Goal: Task Accomplishment & Management: Manage account settings

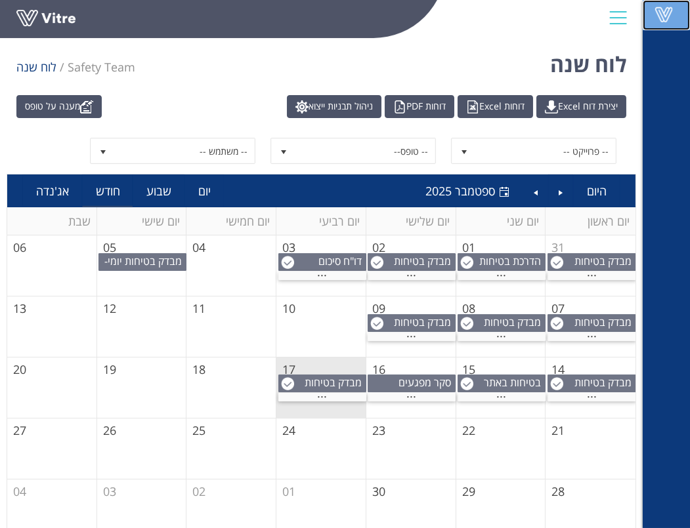
click at [664, 12] on span at bounding box center [663, 15] width 33 height 16
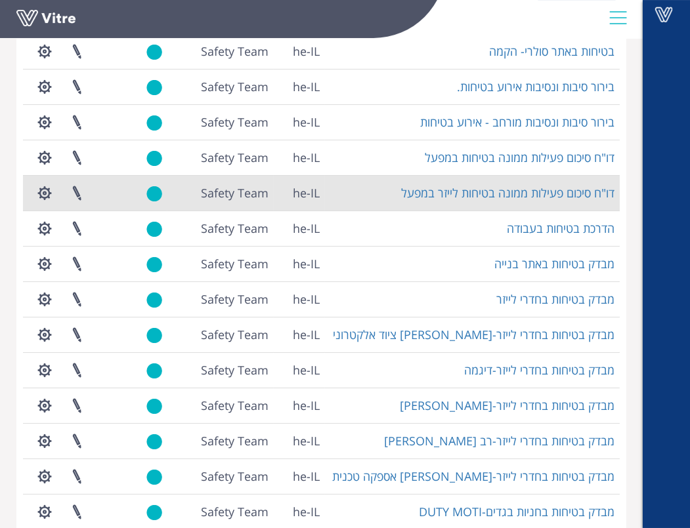
scroll to position [226, 0]
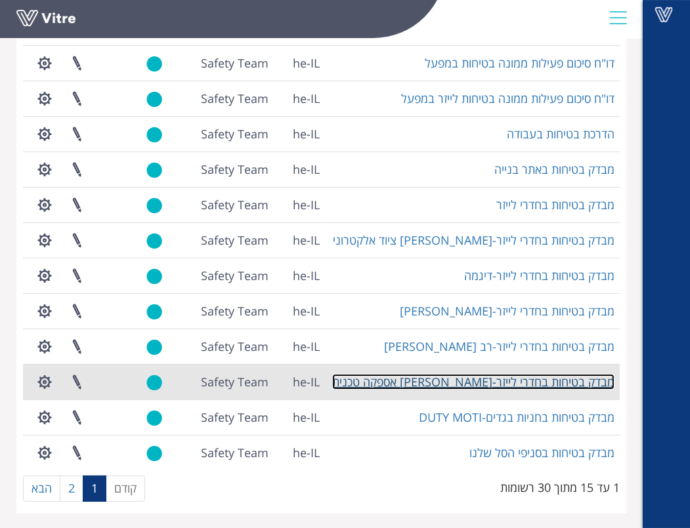
click at [530, 376] on link "מבדק בטיחות בחדרי לייזר-[PERSON_NAME] אספקה טכנית" at bounding box center [473, 382] width 282 height 16
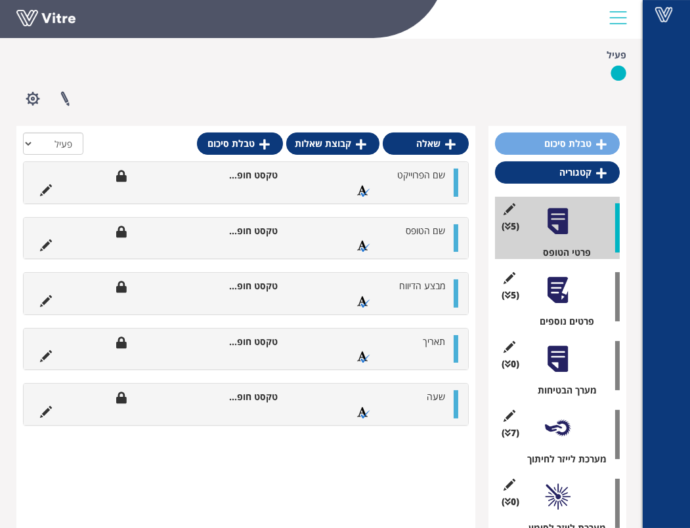
scroll to position [291, 0]
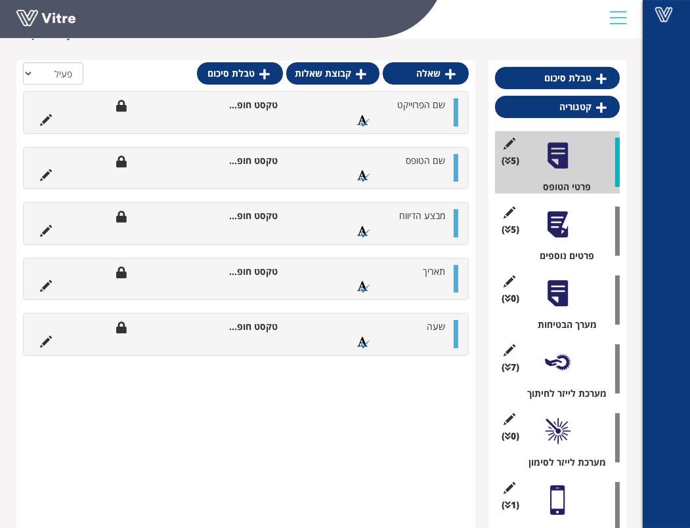
click at [559, 284] on div at bounding box center [558, 294] width 30 height 30
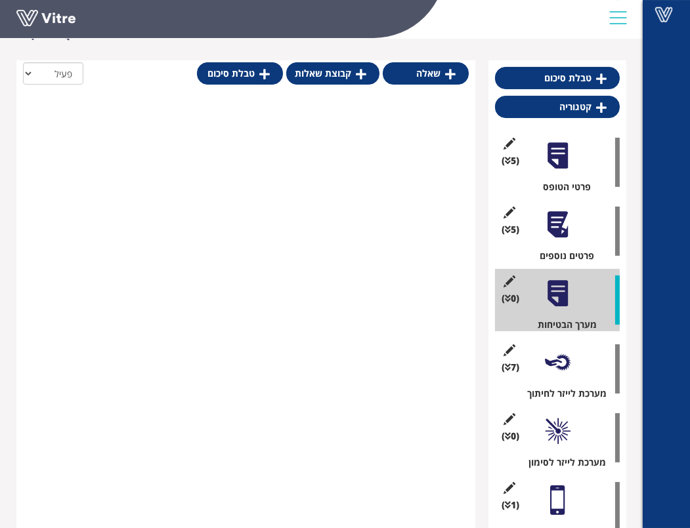
click at [555, 352] on div at bounding box center [558, 363] width 30 height 30
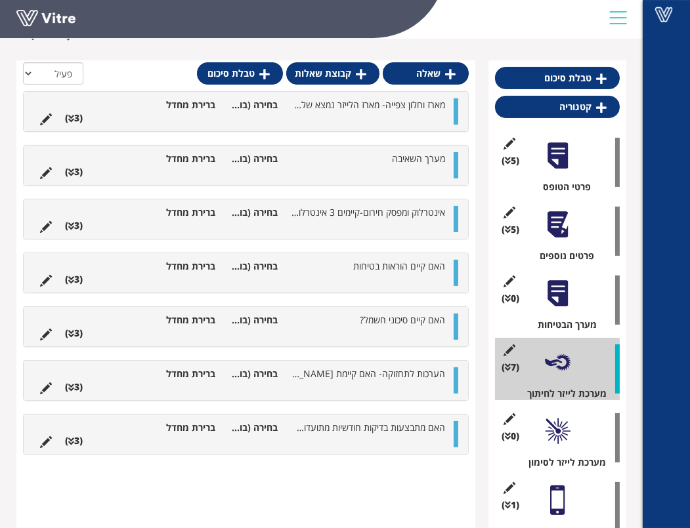
click at [557, 431] on div at bounding box center [558, 432] width 30 height 30
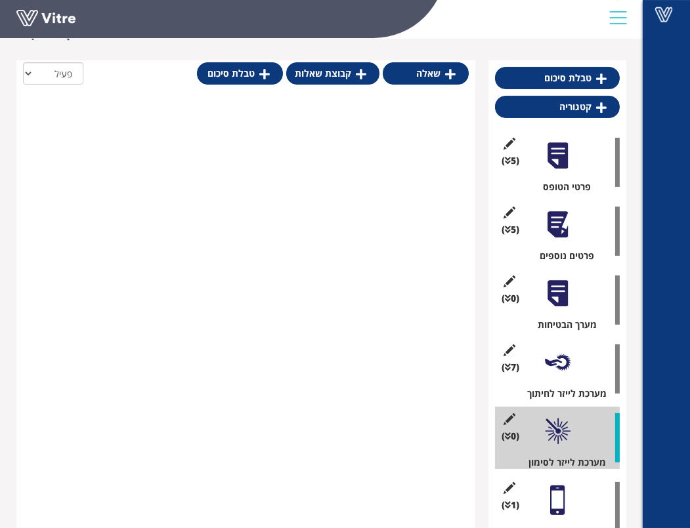
click at [564, 293] on div at bounding box center [558, 294] width 30 height 30
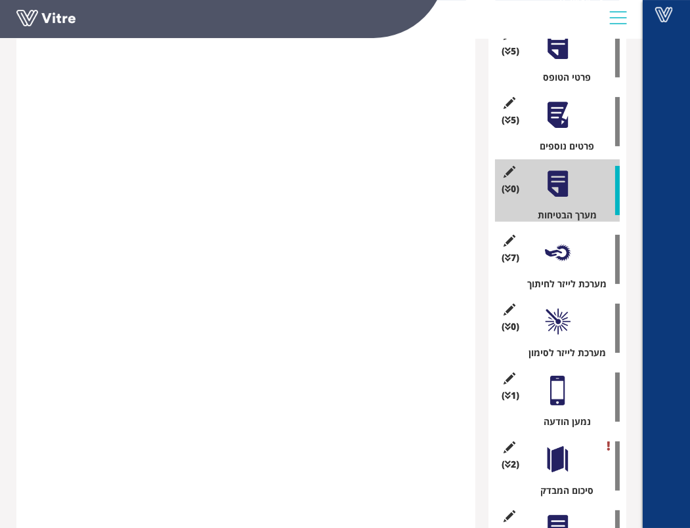
scroll to position [437, 0]
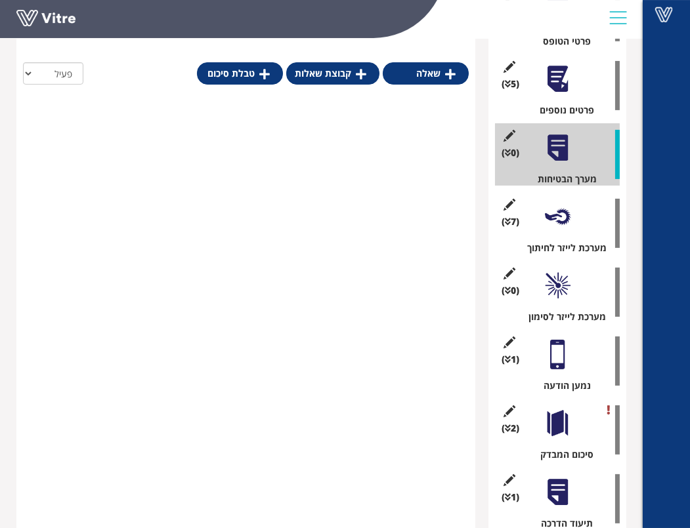
click at [552, 220] on div at bounding box center [558, 217] width 30 height 30
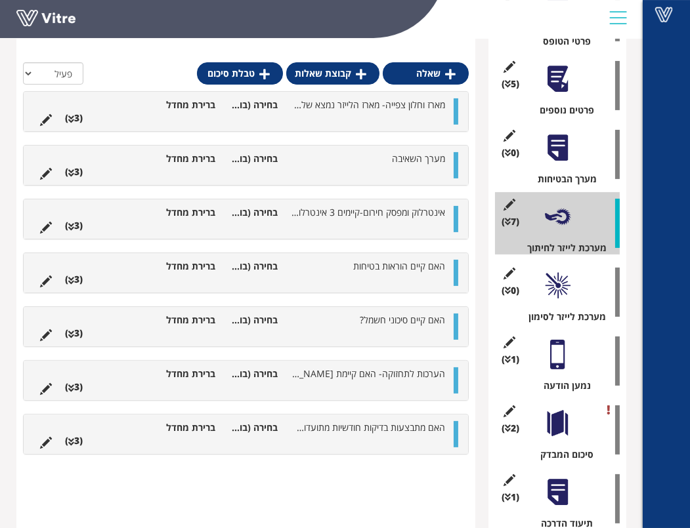
click at [549, 279] on div at bounding box center [558, 286] width 30 height 30
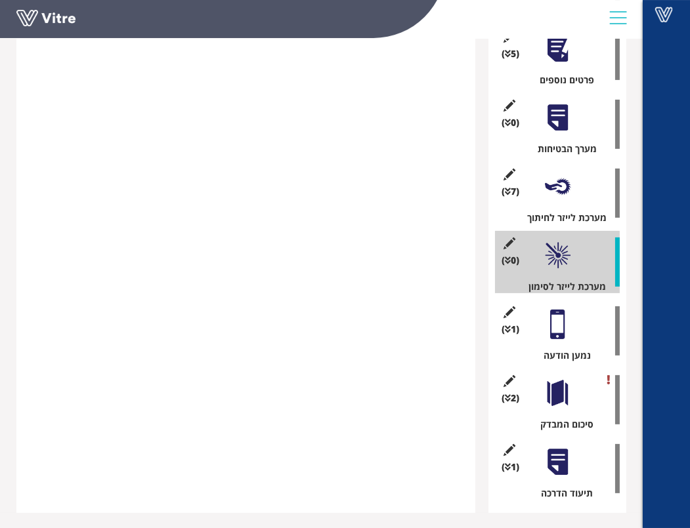
scroll to position [30, 0]
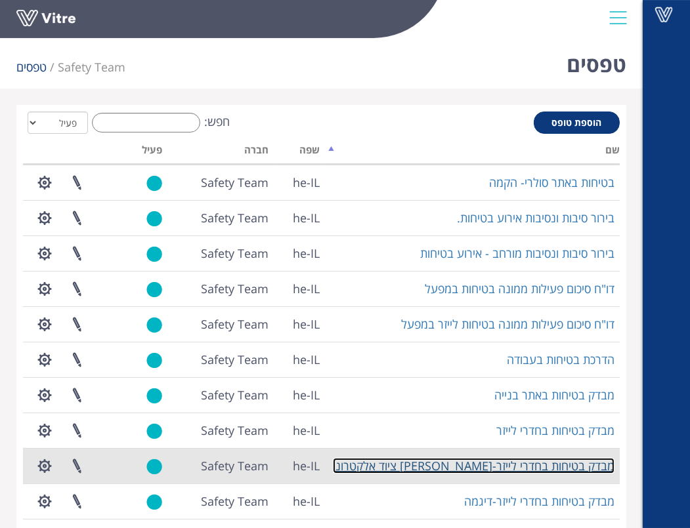
click at [513, 465] on link "מבדק בטיחות בחדרי לייזר-אלדן ציוד אלקטרוני" at bounding box center [474, 466] width 282 height 16
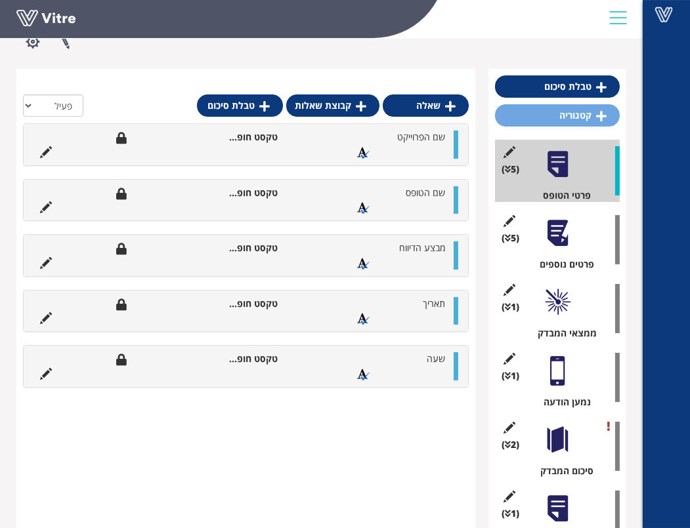
scroll to position [291, 0]
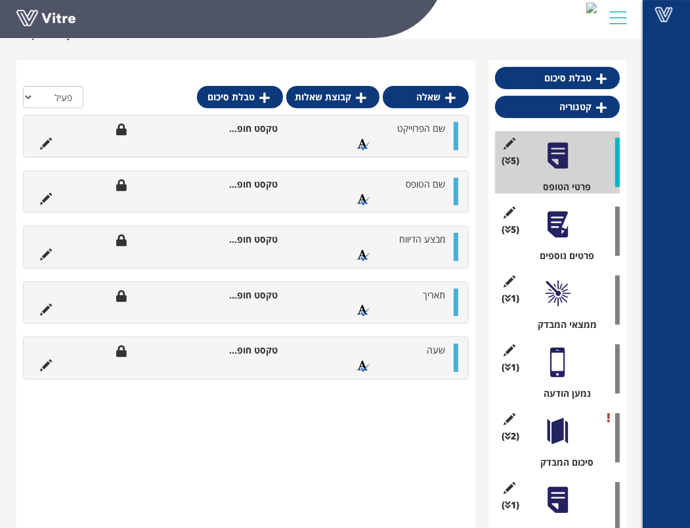
click at [552, 210] on div at bounding box center [558, 225] width 30 height 30
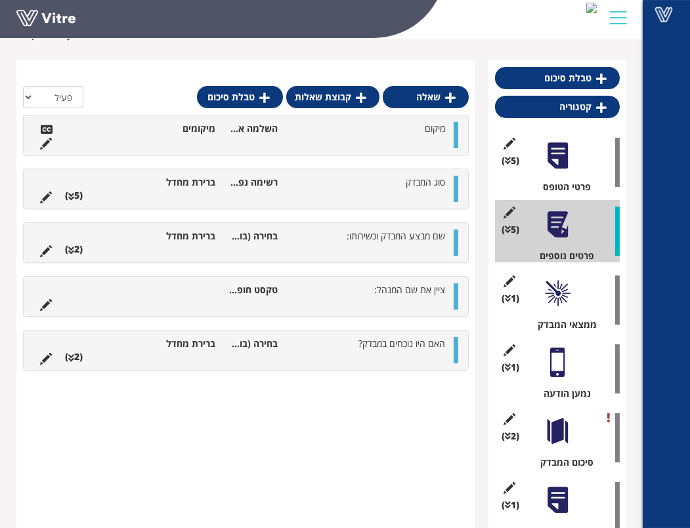
click at [547, 279] on div at bounding box center [558, 294] width 30 height 30
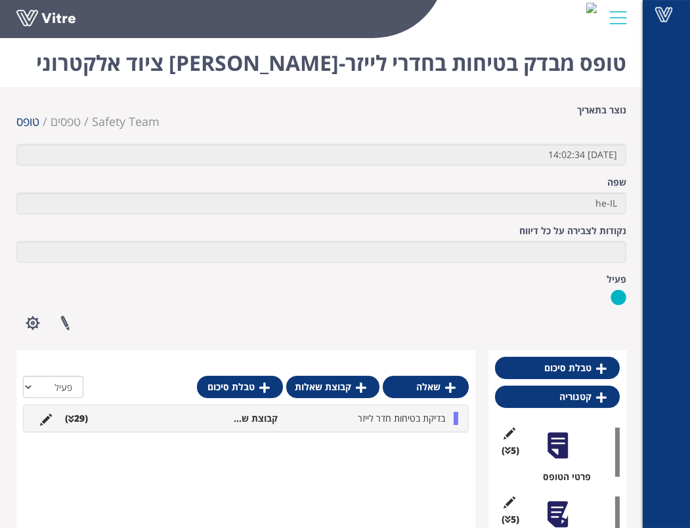
scroll to position [0, 0]
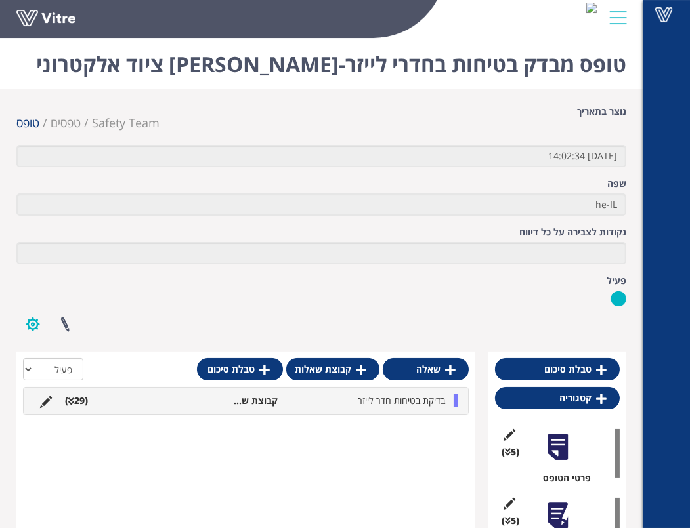
click at [18, 310] on button "button" at bounding box center [32, 324] width 33 height 35
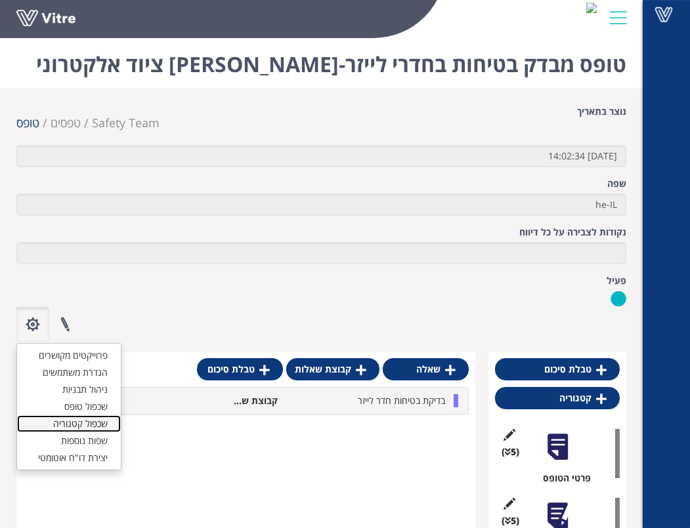
click at [98, 416] on link "שכפול קטגוריה" at bounding box center [69, 424] width 104 height 17
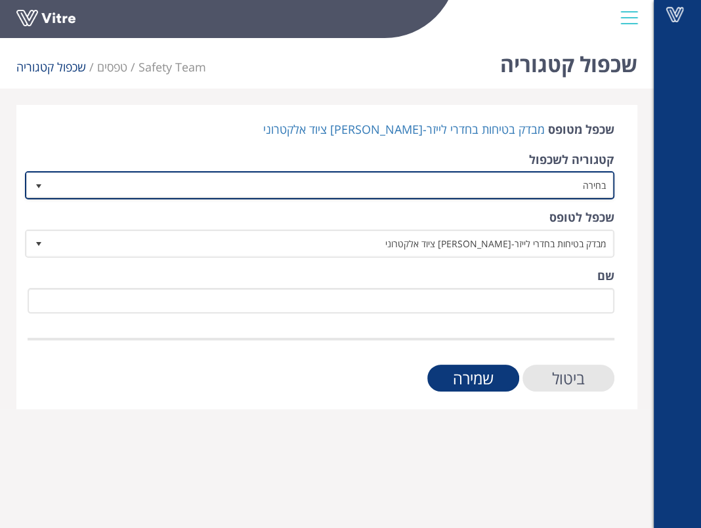
click at [557, 185] on span "בחירה" at bounding box center [331, 185] width 563 height 24
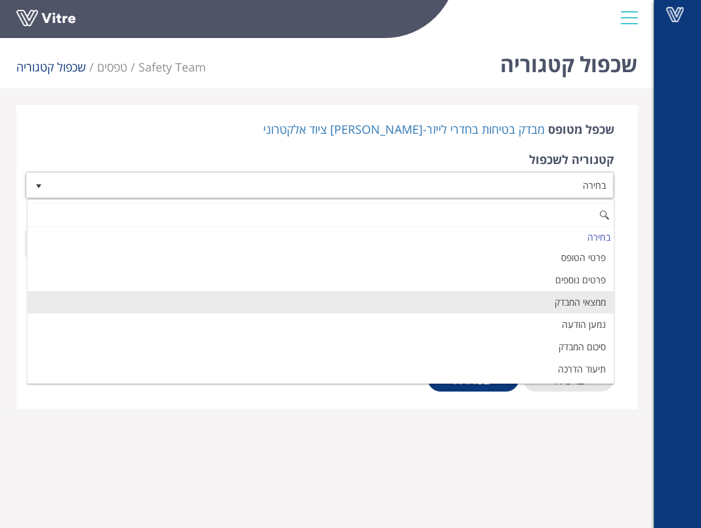
click at [547, 307] on li "ממצאי המבדק" at bounding box center [321, 302] width 586 height 22
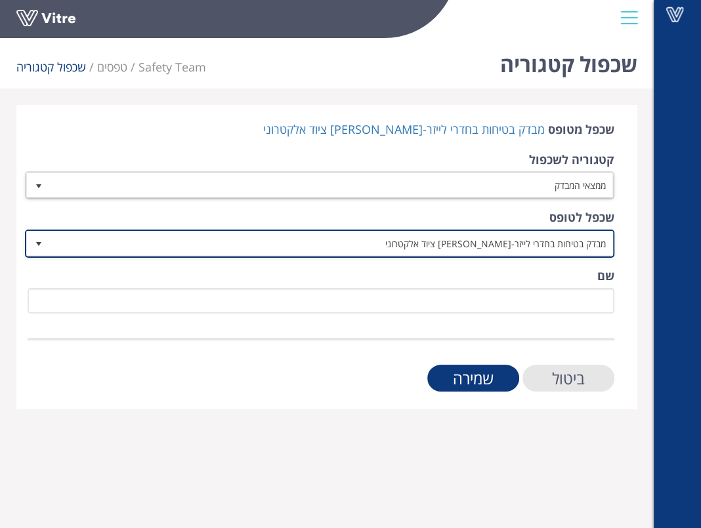
click at [540, 249] on span "מבדק בטיחות בחדרי לייזר-[PERSON_NAME] ציוד אלקטרוני" at bounding box center [331, 244] width 563 height 24
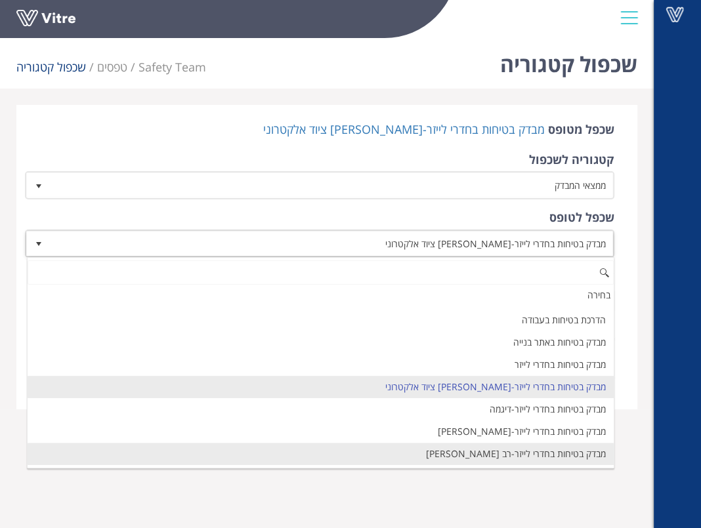
scroll to position [181, 0]
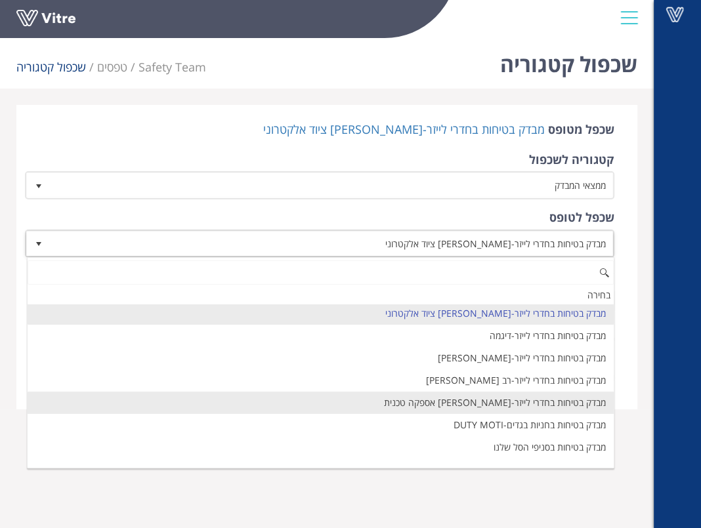
click at [512, 400] on li "מבדק בטיחות בחדרי לייזר-[PERSON_NAME] אספקה טכנית" at bounding box center [321, 403] width 586 height 22
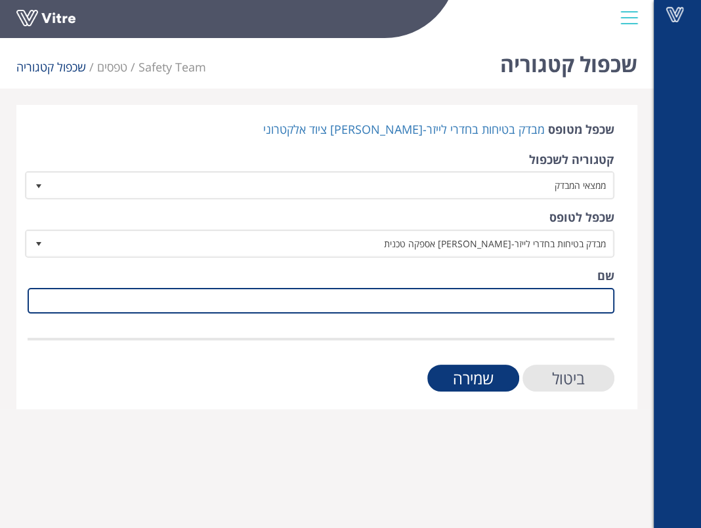
click at [570, 295] on input "שם" at bounding box center [321, 301] width 587 height 26
type input "ניהול הבטיחות"
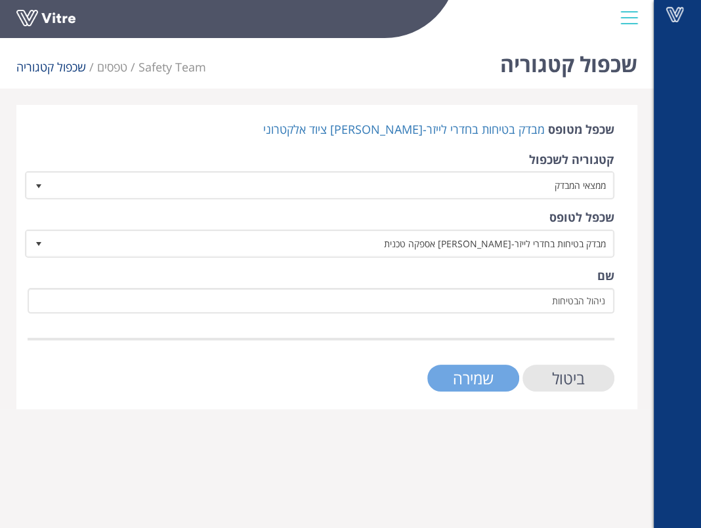
click at [501, 373] on input "שמירה" at bounding box center [473, 378] width 92 height 27
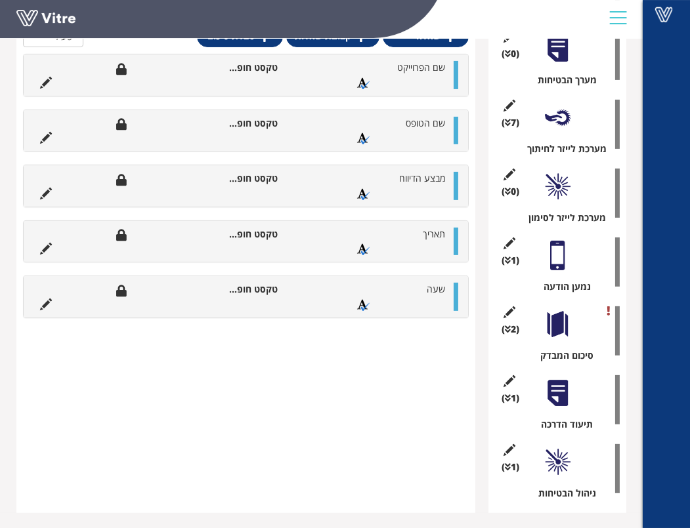
scroll to position [391, 0]
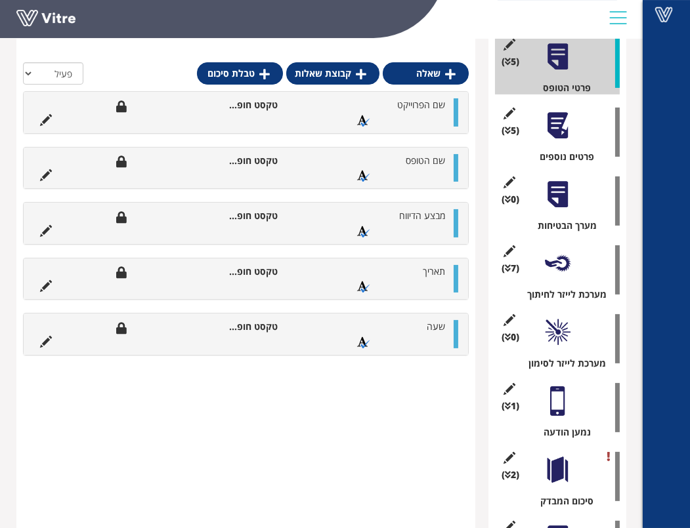
click at [551, 192] on div at bounding box center [558, 195] width 30 height 30
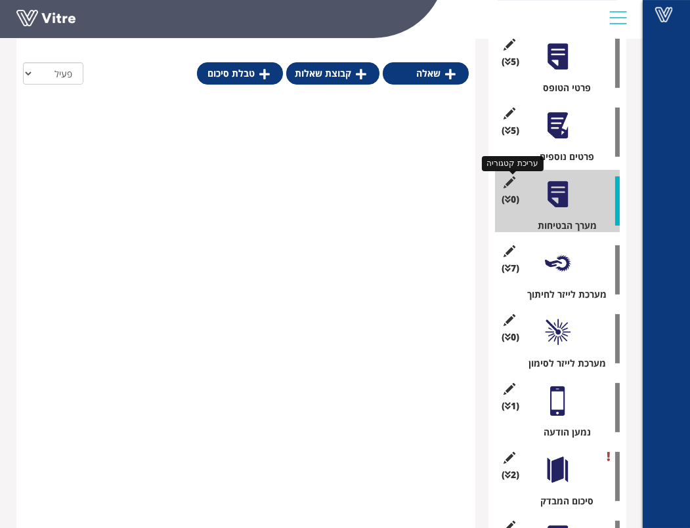
click at [510, 183] on icon at bounding box center [509, 183] width 16 height 12
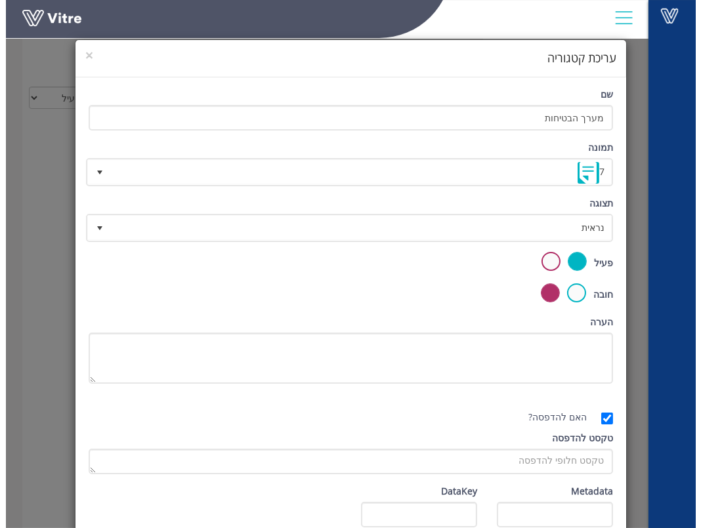
scroll to position [415, 0]
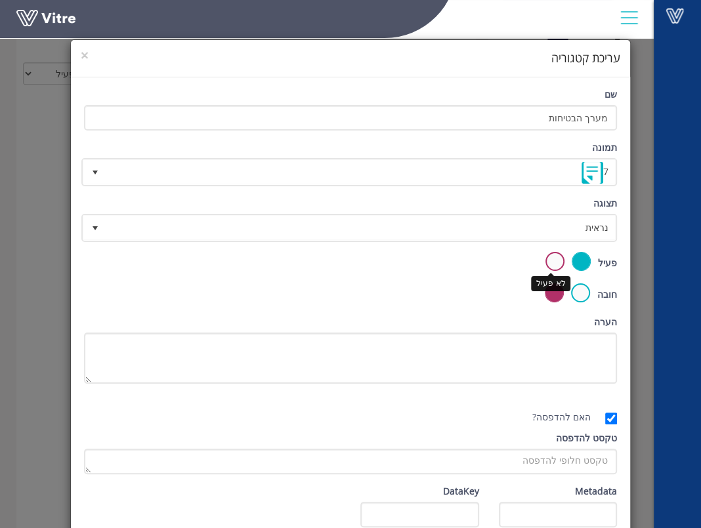
click at [560, 260] on label at bounding box center [554, 261] width 19 height 19
click at [0, 0] on input "radio" at bounding box center [0, 0] width 0 height 0
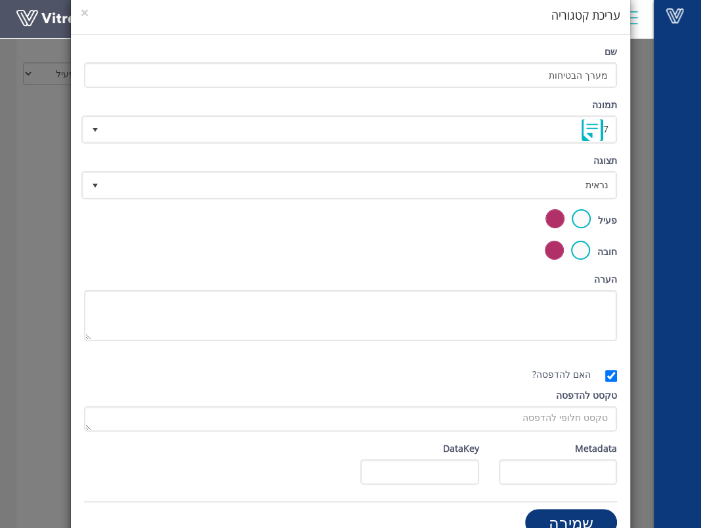
scroll to position [68, 0]
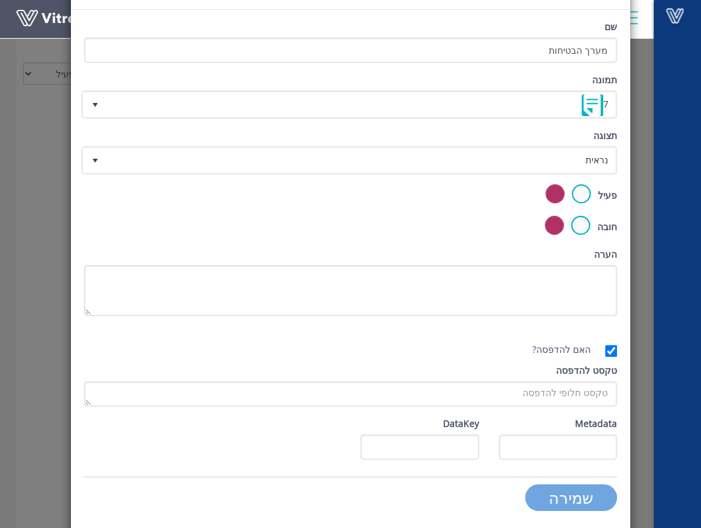
click at [570, 495] on input "שמירה" at bounding box center [571, 497] width 92 height 27
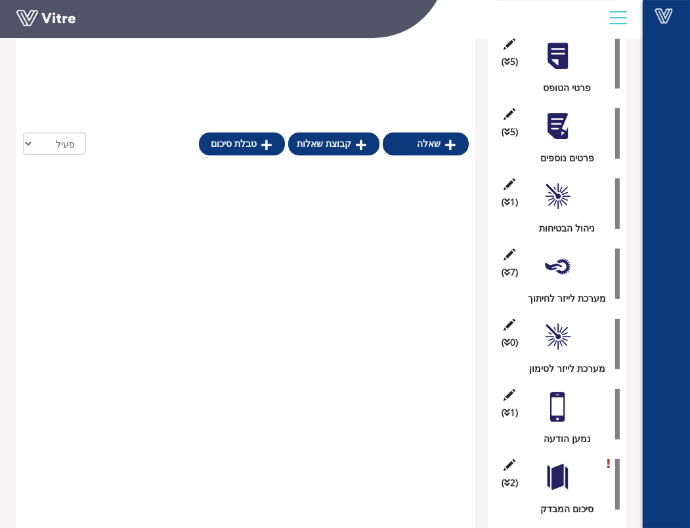
scroll to position [467, 0]
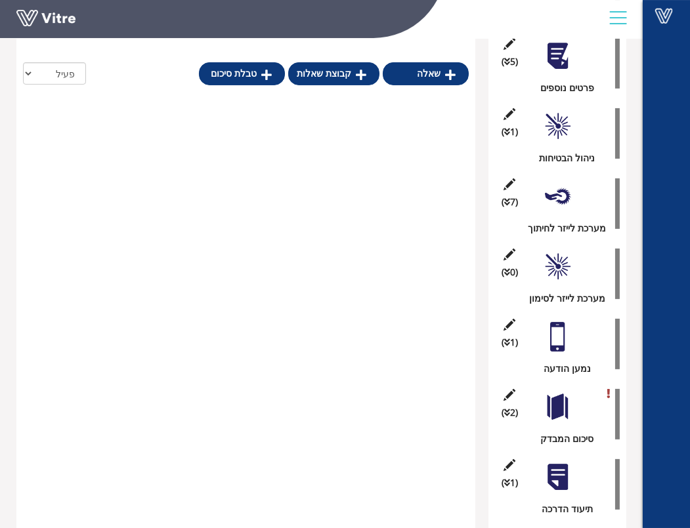
click at [561, 137] on div at bounding box center [558, 127] width 30 height 30
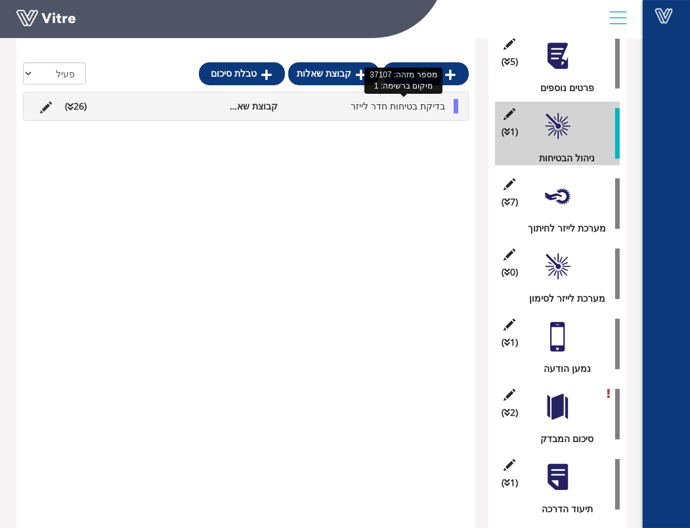
click at [372, 102] on span "בדיקת בטיחות חדר לייזר" at bounding box center [398, 106] width 95 height 12
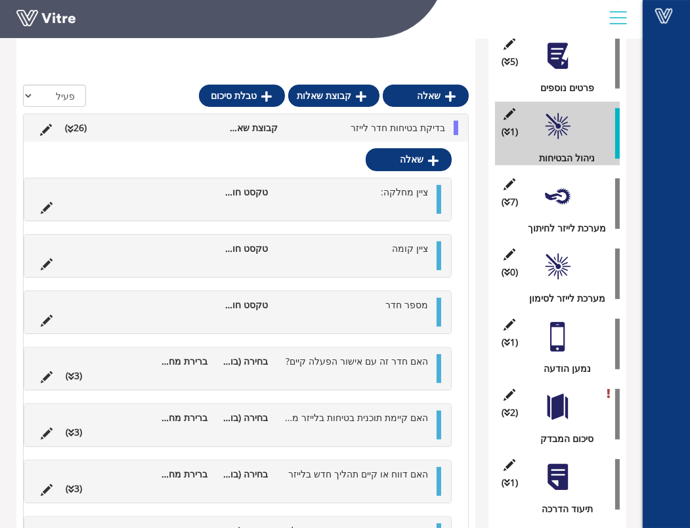
scroll to position [540, 0]
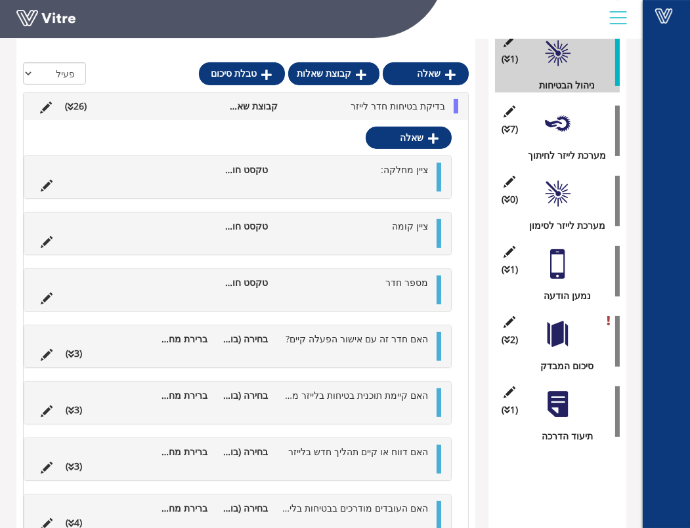
click at [579, 123] on div "(7 ) מערכת לייזר לחיתוך" at bounding box center [557, 131] width 125 height 64
click at [559, 130] on div at bounding box center [558, 124] width 30 height 30
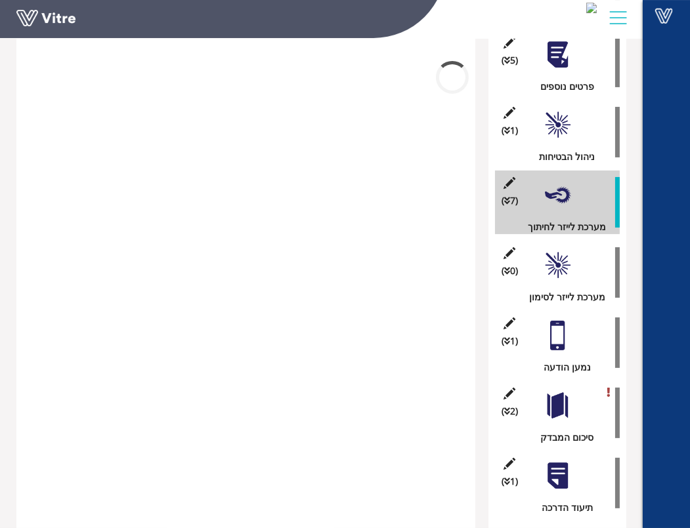
scroll to position [467, 0]
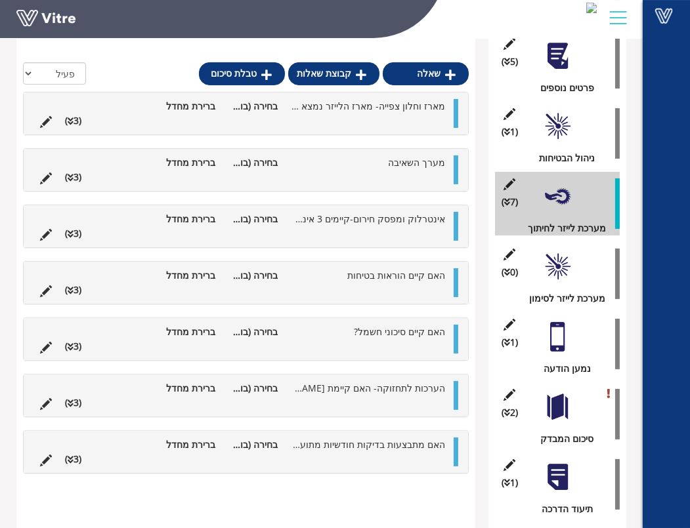
click at [551, 260] on div at bounding box center [558, 267] width 30 height 30
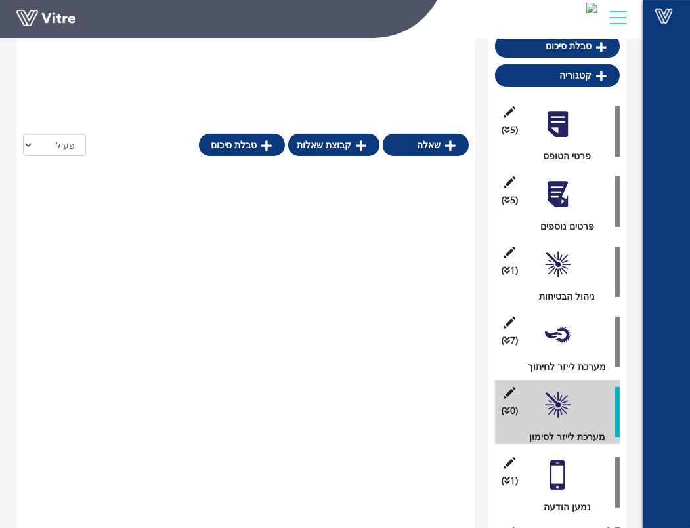
scroll to position [322, 0]
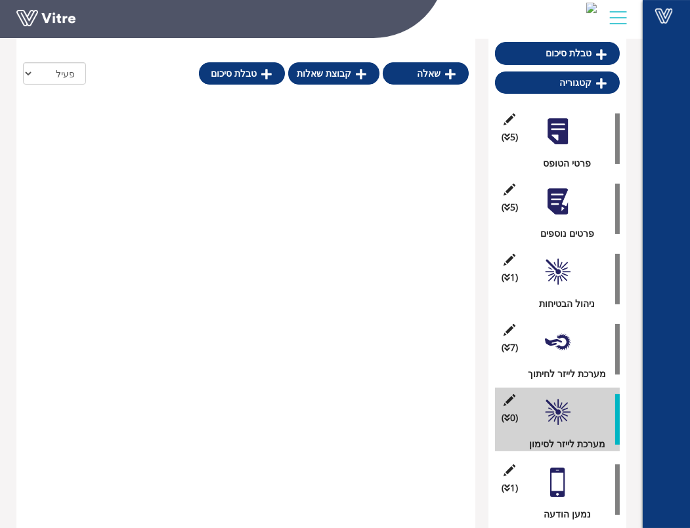
click at [557, 267] on div at bounding box center [558, 272] width 30 height 30
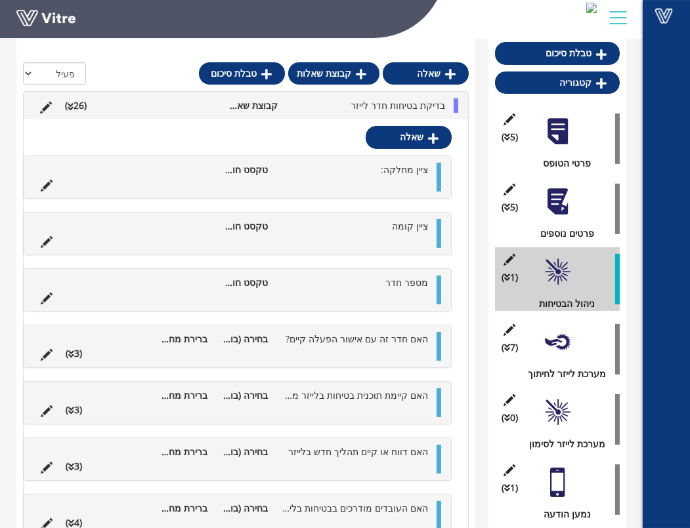
click at [566, 213] on div at bounding box center [558, 202] width 30 height 30
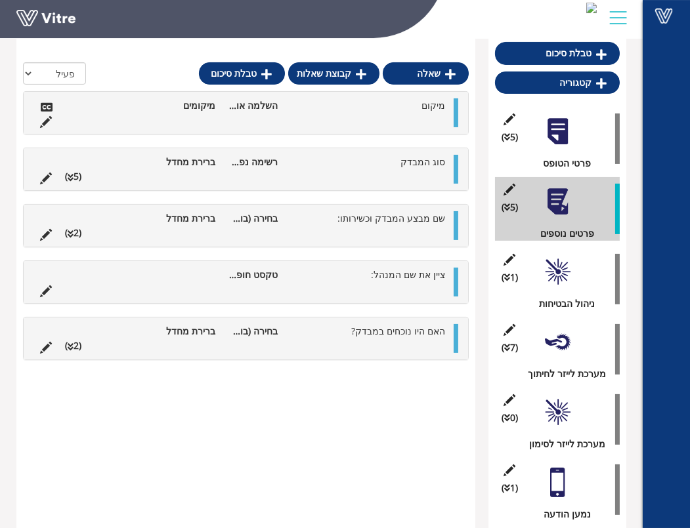
click at [566, 277] on div at bounding box center [558, 272] width 30 height 30
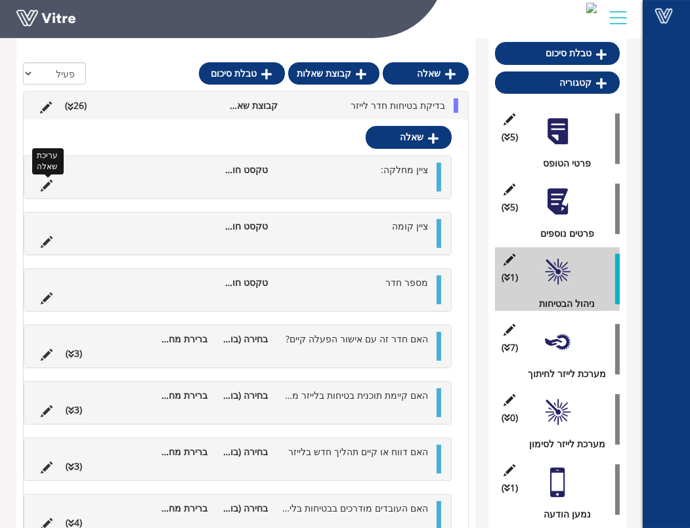
click at [49, 184] on icon at bounding box center [47, 186] width 12 height 12
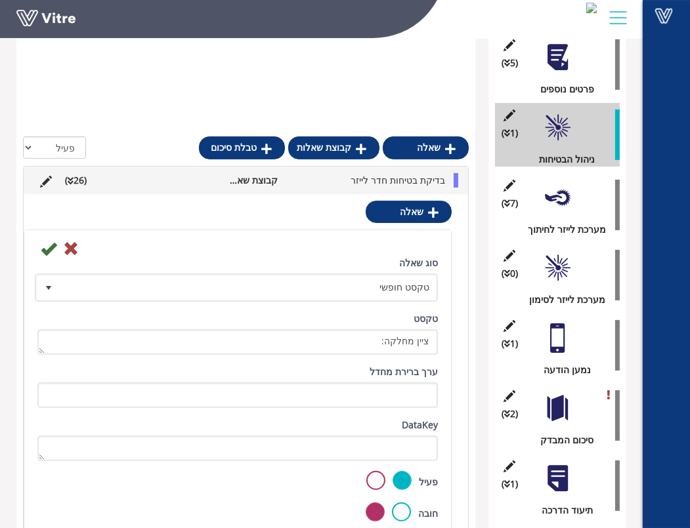
scroll to position [540, 0]
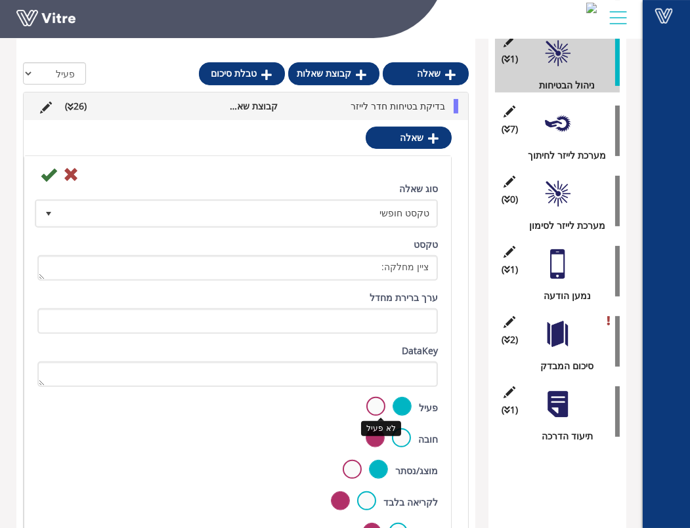
click at [381, 405] on label at bounding box center [375, 406] width 19 height 19
click at [0, 0] on input "radio" at bounding box center [0, 0] width 0 height 0
click at [49, 171] on icon at bounding box center [49, 175] width 16 height 16
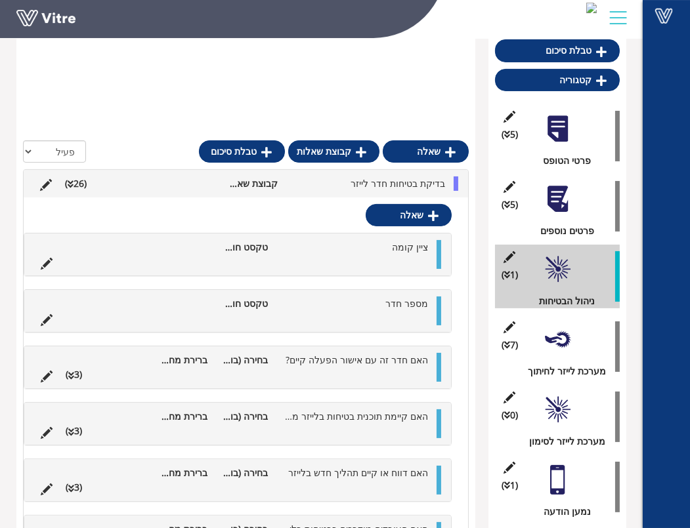
scroll to position [322, 0]
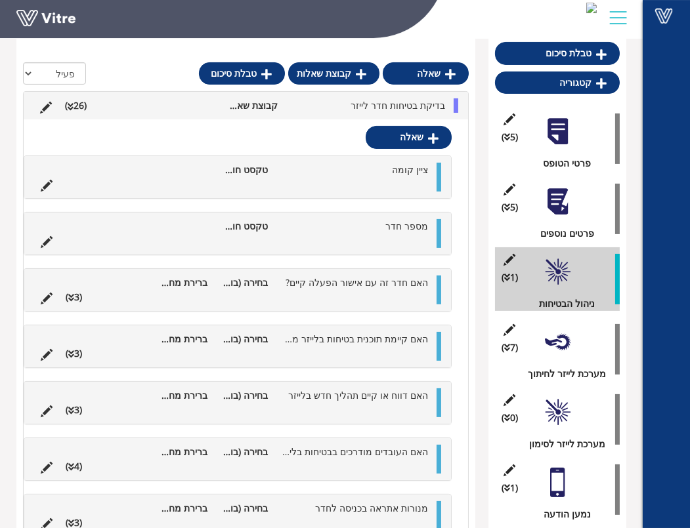
click at [557, 205] on div at bounding box center [558, 202] width 30 height 30
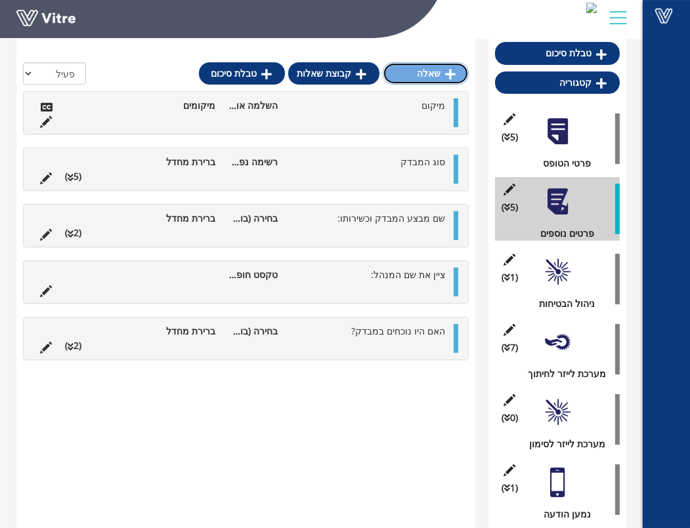
click at [450, 72] on icon at bounding box center [450, 74] width 11 height 12
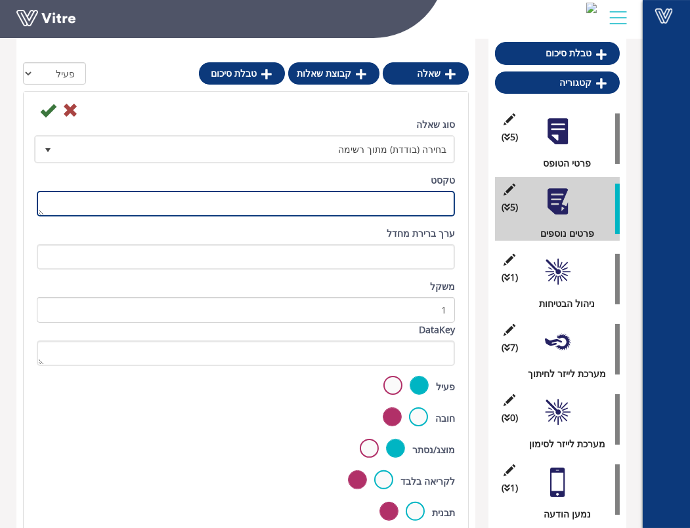
click at [397, 198] on textarea "טקסט" at bounding box center [246, 204] width 418 height 26
type textarea "כתובת"
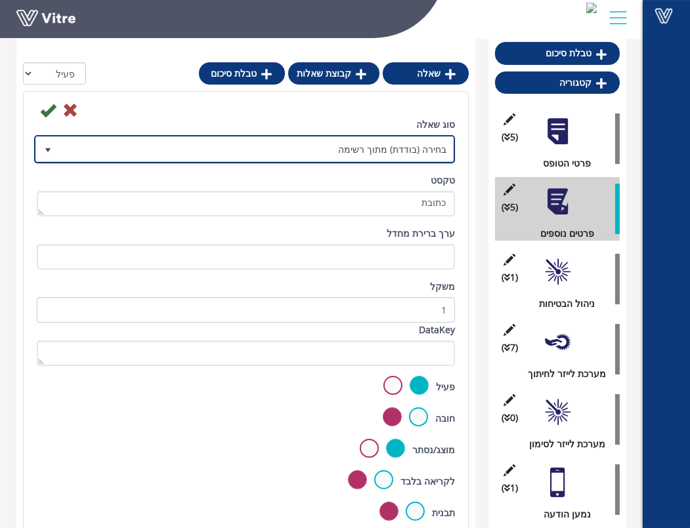
click at [93, 150] on span "בחירה (בודדת) מתוך רשימה" at bounding box center [256, 149] width 395 height 24
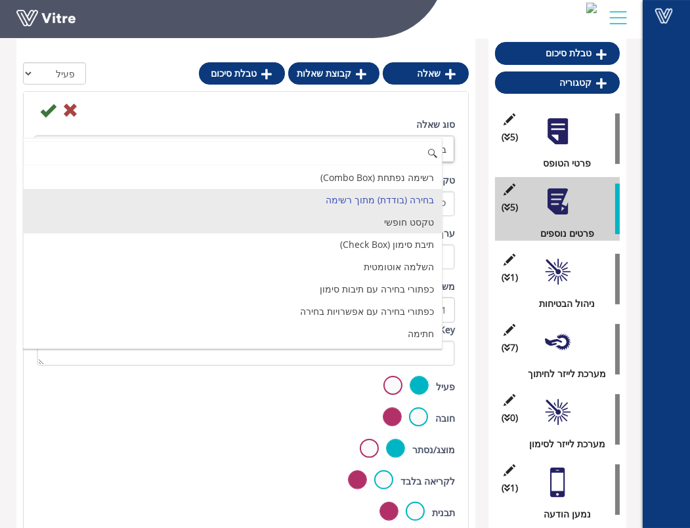
click at [333, 222] on li "טקסט חופשי" at bounding box center [233, 222] width 418 height 22
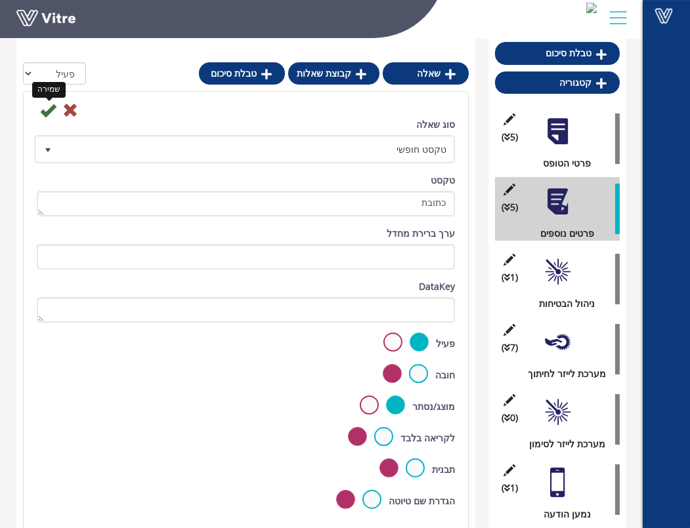
click at [46, 112] on icon at bounding box center [48, 110] width 16 height 16
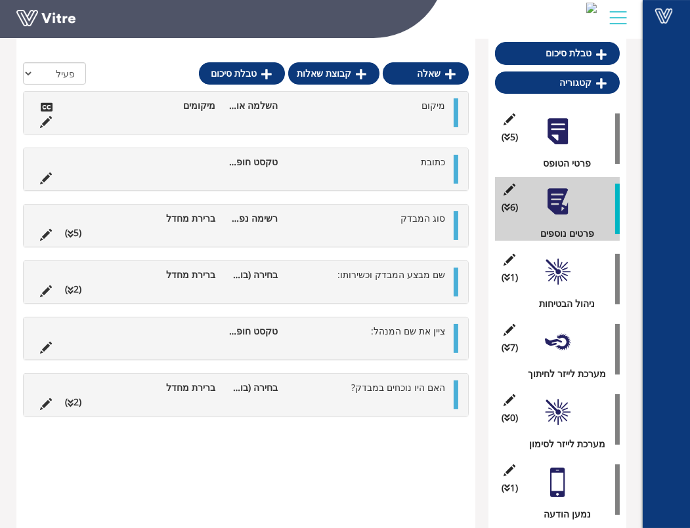
click at [549, 269] on div at bounding box center [558, 272] width 30 height 30
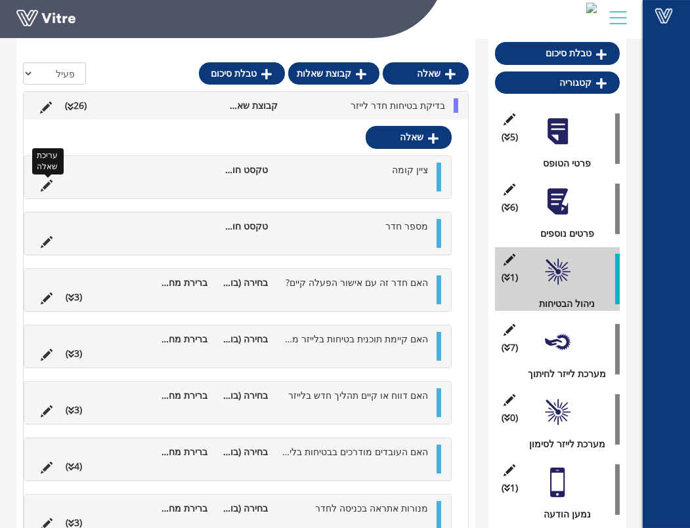
click at [44, 186] on icon at bounding box center [47, 186] width 12 height 12
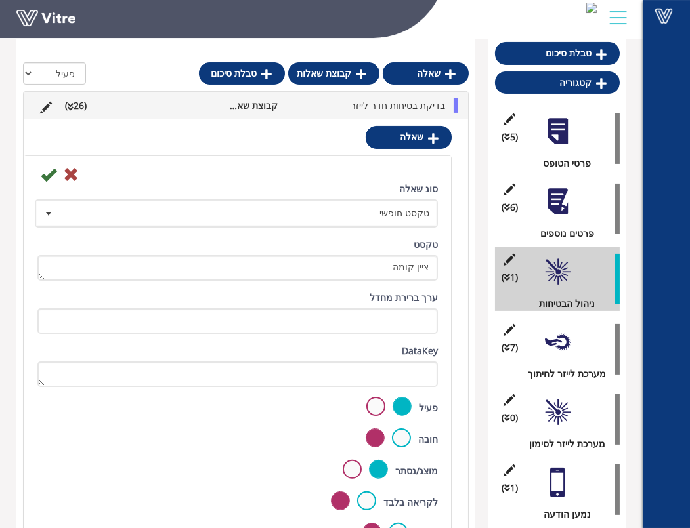
click at [379, 403] on label at bounding box center [375, 406] width 19 height 19
click at [0, 0] on input "radio" at bounding box center [0, 0] width 0 height 0
click at [45, 176] on icon at bounding box center [49, 175] width 16 height 16
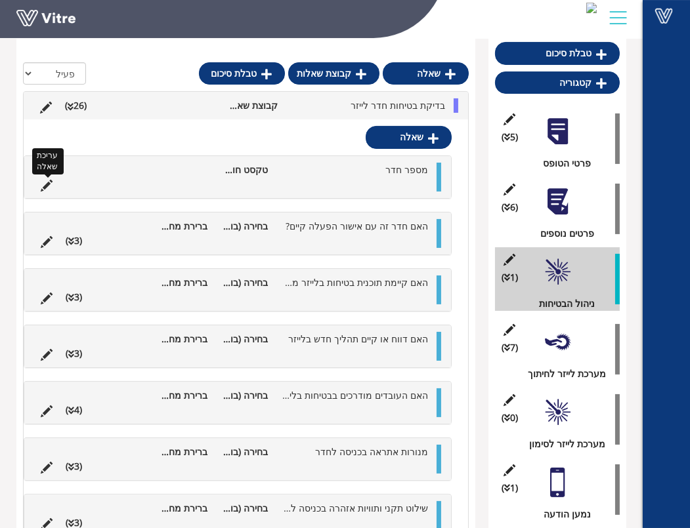
click at [43, 180] on icon at bounding box center [47, 186] width 12 height 12
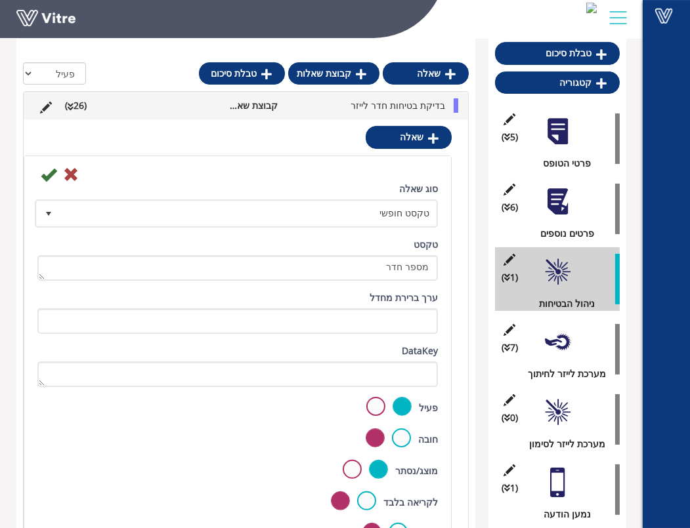
click at [381, 415] on div "פעיל" at bounding box center [237, 408] width 400 height 22
click at [379, 412] on label at bounding box center [375, 406] width 19 height 19
click at [0, 0] on input "radio" at bounding box center [0, 0] width 0 height 0
click at [51, 178] on icon at bounding box center [49, 175] width 16 height 16
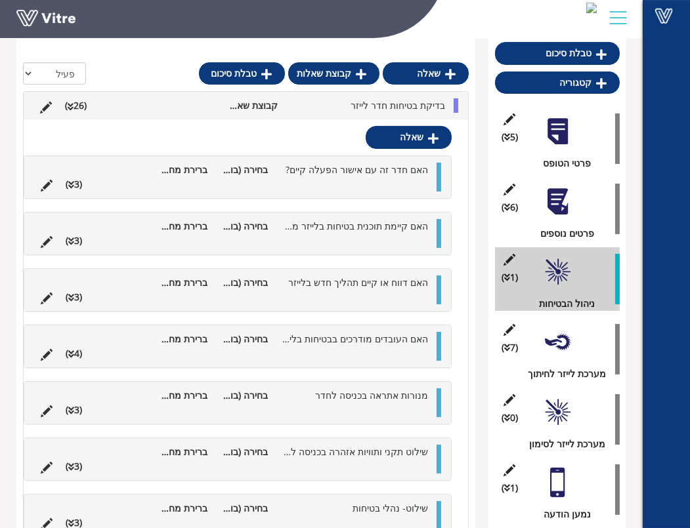
click at [354, 177] on li at bounding box center [347, 184] width 25 height 14
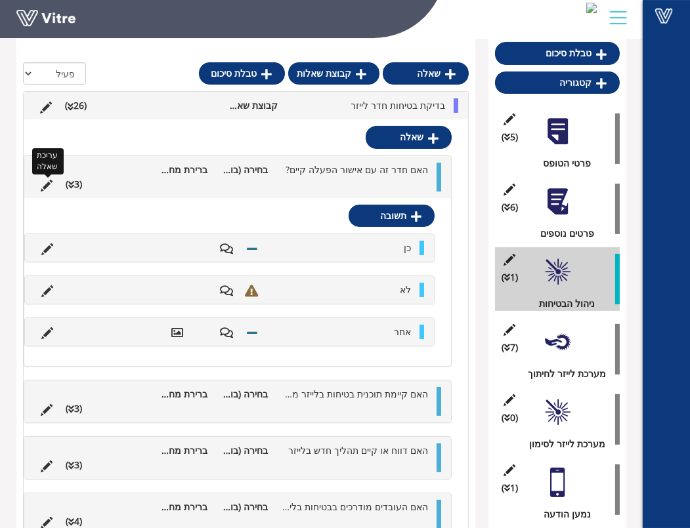
drag, startPoint x: 45, startPoint y: 181, endPoint x: 70, endPoint y: 185, distance: 25.3
click at [45, 181] on icon at bounding box center [47, 186] width 12 height 12
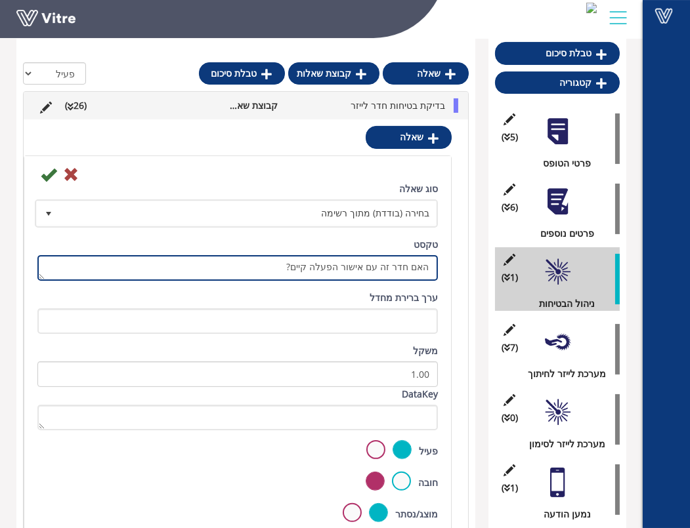
drag, startPoint x: 410, startPoint y: 267, endPoint x: 373, endPoint y: 267, distance: 36.8
click at [373, 267] on textarea "האם חדר זה עם אישור הפעלה קיים?" at bounding box center [237, 268] width 400 height 26
drag, startPoint x: 348, startPoint y: 268, endPoint x: 393, endPoint y: 267, distance: 45.3
click at [393, 267] on textarea "האם חדר זה עם אישור הפעלה קיים?" at bounding box center [237, 268] width 400 height 26
type textarea "האם קיים הייתר שימוש בלייזר ל 2 החדרים?"
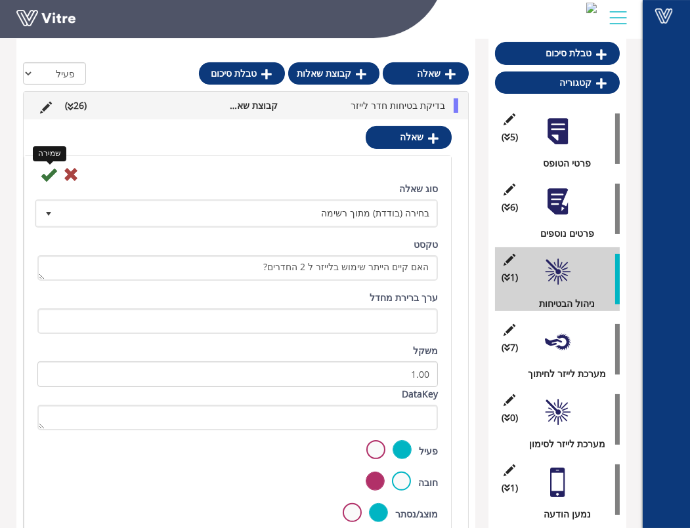
click at [54, 174] on icon at bounding box center [49, 175] width 16 height 16
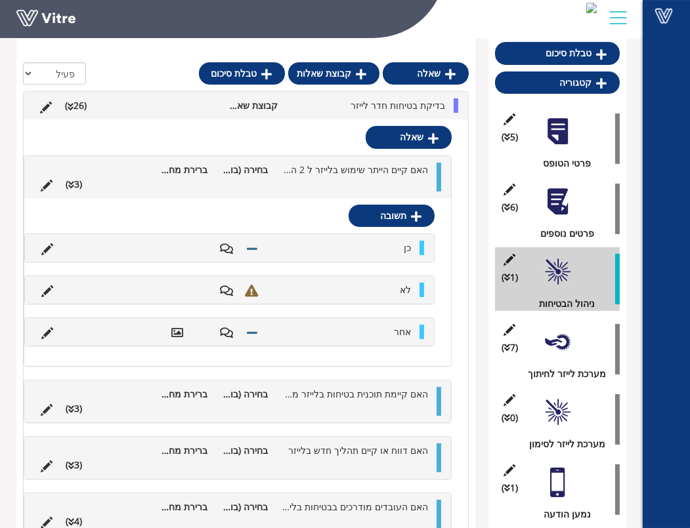
click at [276, 180] on ul "האם קיים הייתר שימוש בלייזר ל 2 החדרים? בחירה (בודדת) מתוך רשימה ברירת מחדל (3 )" at bounding box center [234, 177] width 400 height 29
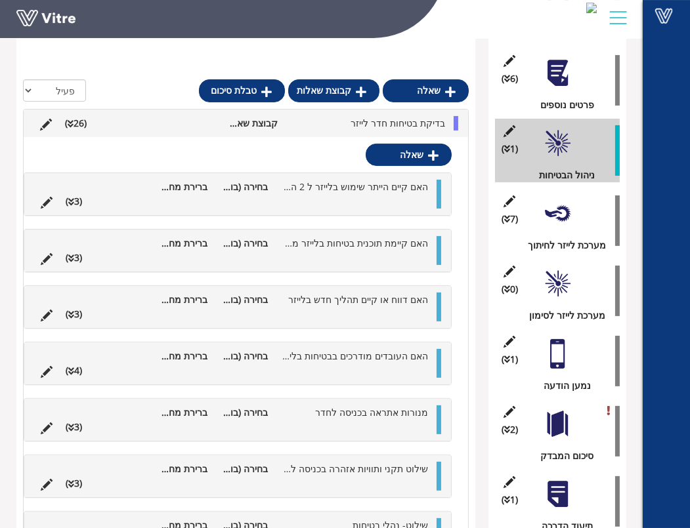
scroll to position [467, 0]
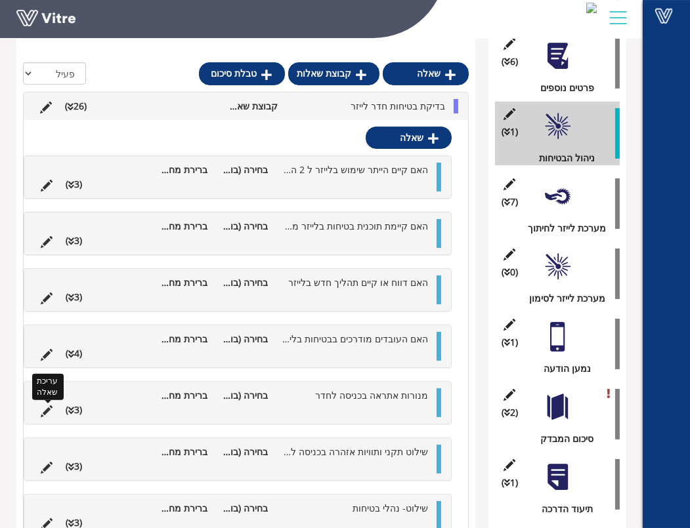
click at [49, 412] on icon at bounding box center [47, 412] width 12 height 12
click at [46, 408] on icon at bounding box center [47, 412] width 12 height 12
click at [47, 410] on icon at bounding box center [47, 412] width 12 height 12
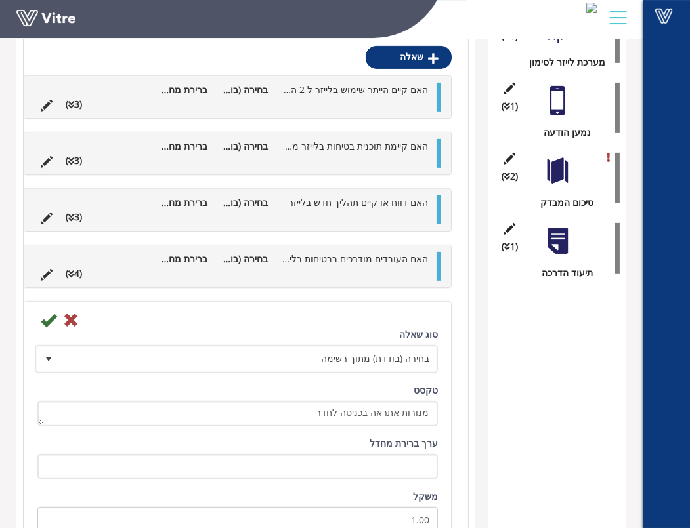
scroll to position [832, 0]
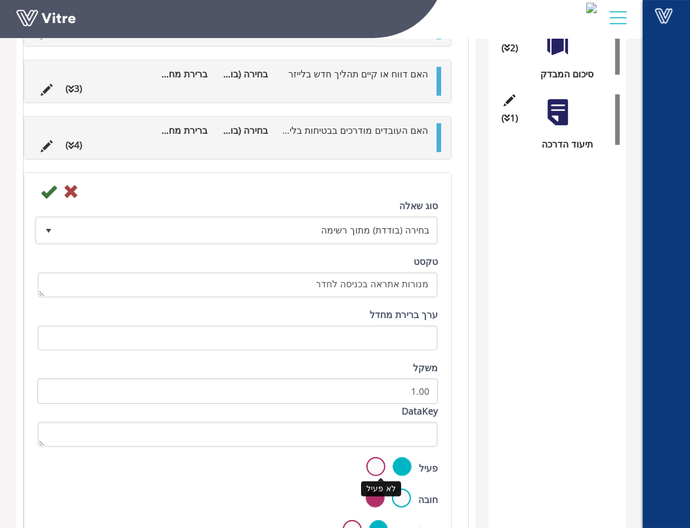
click at [375, 461] on label at bounding box center [375, 467] width 19 height 19
click at [0, 0] on input "radio" at bounding box center [0, 0] width 0 height 0
click at [45, 192] on icon at bounding box center [49, 192] width 16 height 16
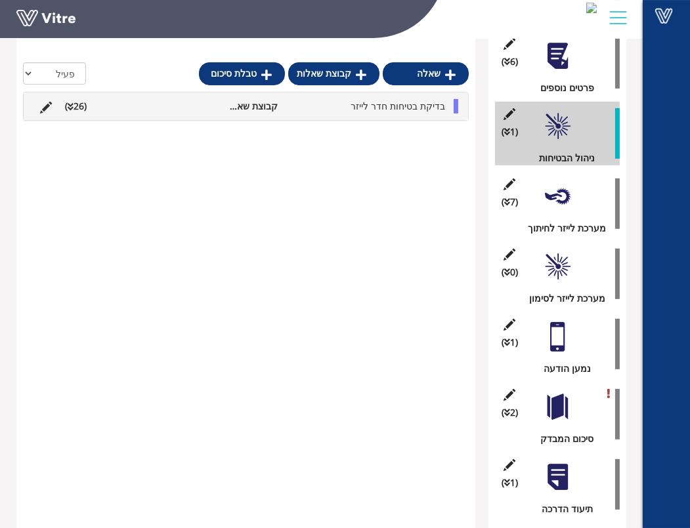
click at [275, 101] on li "קבוצת שאלות" at bounding box center [253, 106] width 63 height 14
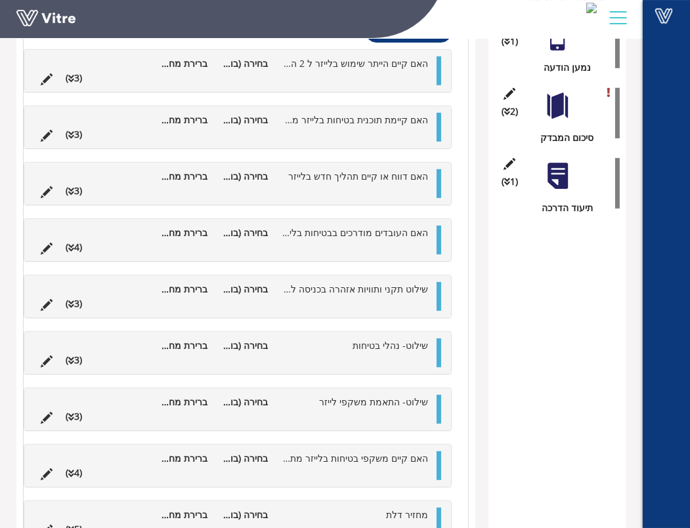
scroll to position [759, 0]
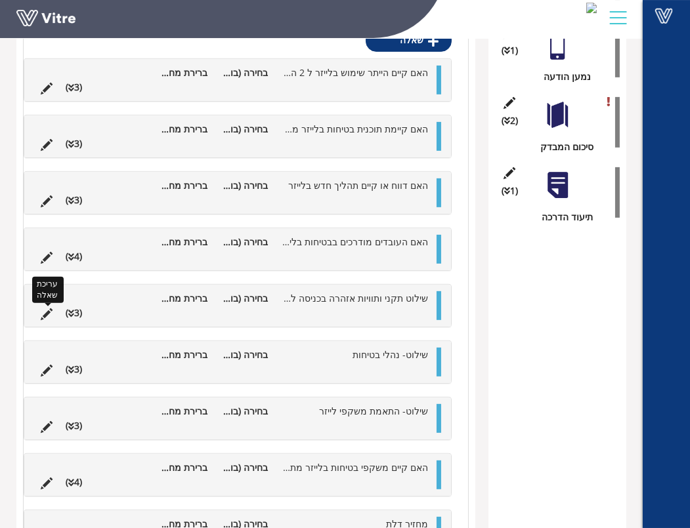
click at [47, 309] on icon at bounding box center [47, 315] width 12 height 12
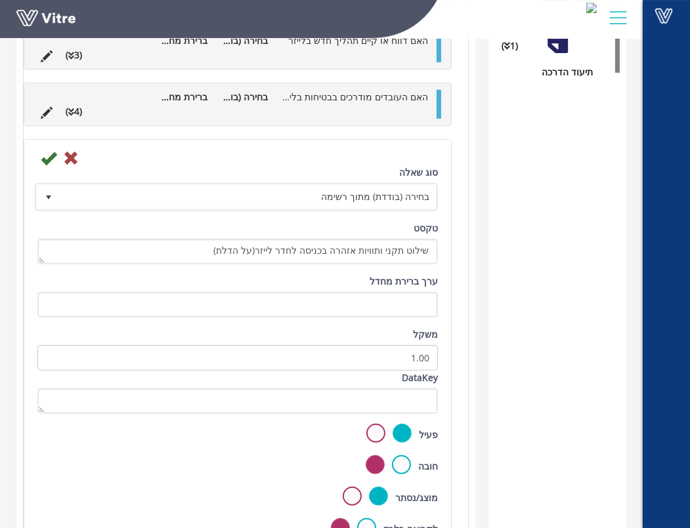
scroll to position [1051, 0]
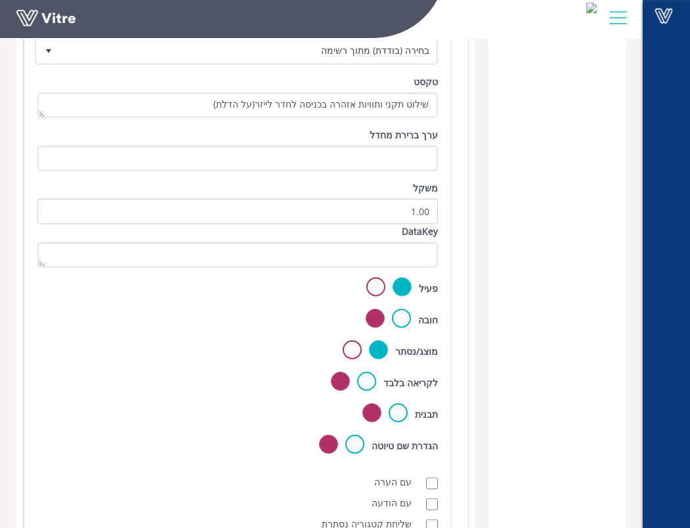
click at [379, 286] on label at bounding box center [375, 287] width 19 height 19
click at [0, 0] on input "radio" at bounding box center [0, 0] width 0 height 0
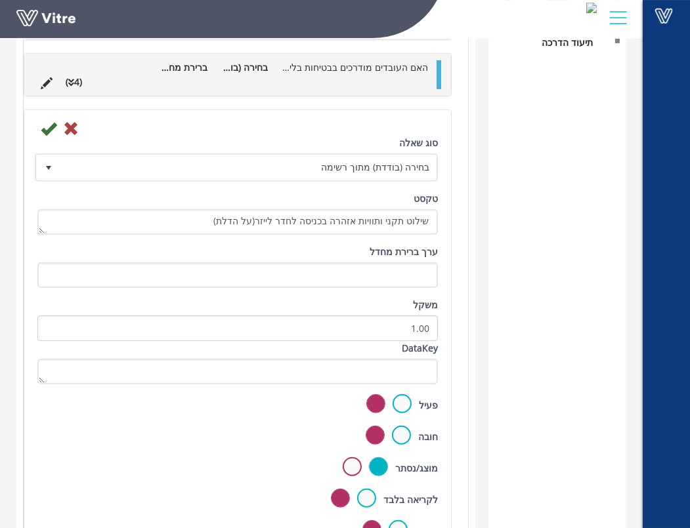
scroll to position [905, 0]
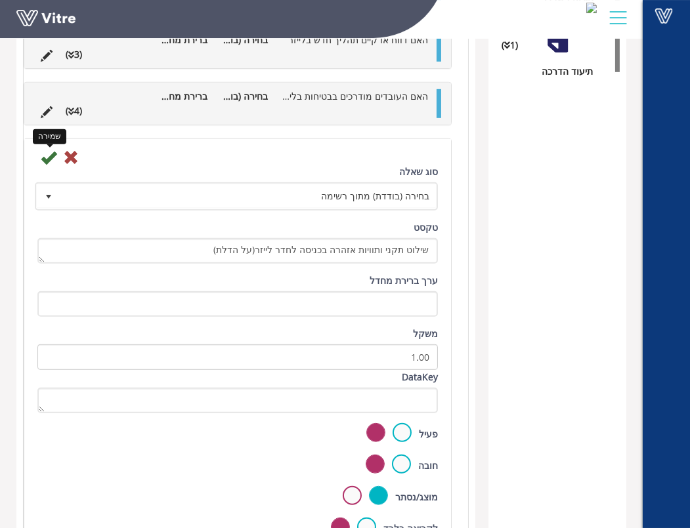
click at [44, 156] on icon at bounding box center [49, 158] width 16 height 16
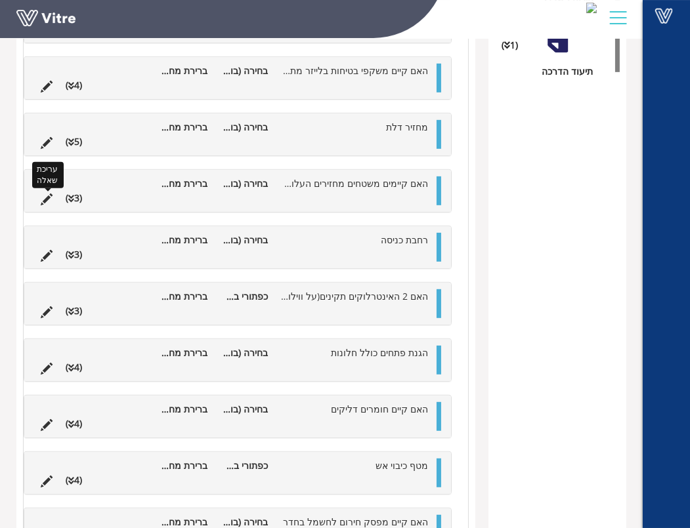
click at [44, 194] on icon at bounding box center [47, 200] width 12 height 12
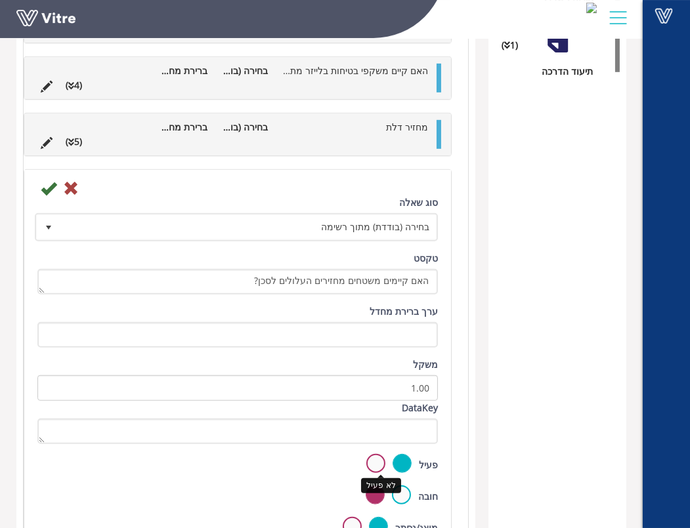
click at [373, 463] on label at bounding box center [375, 463] width 19 height 19
click at [0, 0] on input "radio" at bounding box center [0, 0] width 0 height 0
click at [51, 183] on icon at bounding box center [49, 189] width 16 height 16
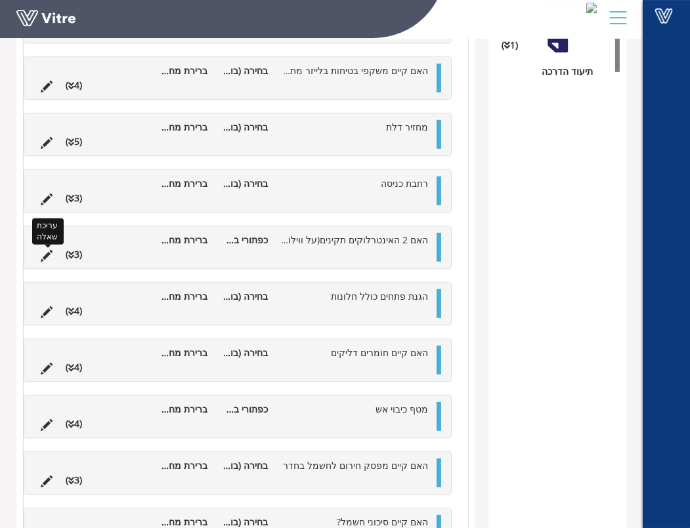
click at [44, 250] on icon at bounding box center [47, 256] width 12 height 12
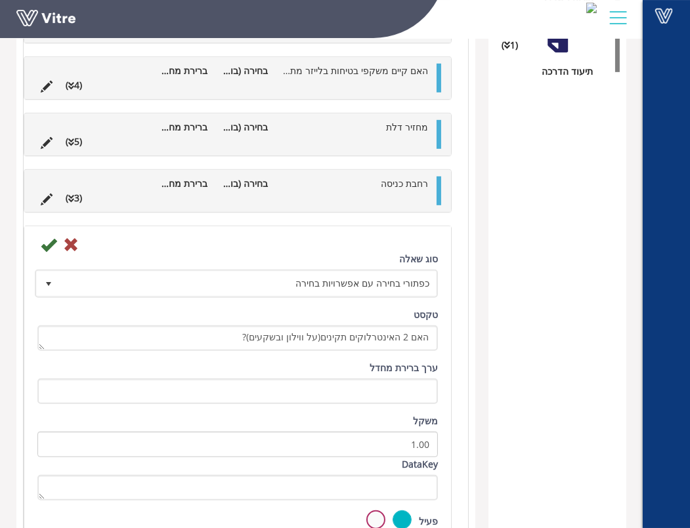
click at [375, 511] on label at bounding box center [375, 520] width 19 height 19
click at [0, 0] on input "radio" at bounding box center [0, 0] width 0 height 0
click at [47, 243] on icon at bounding box center [49, 245] width 16 height 16
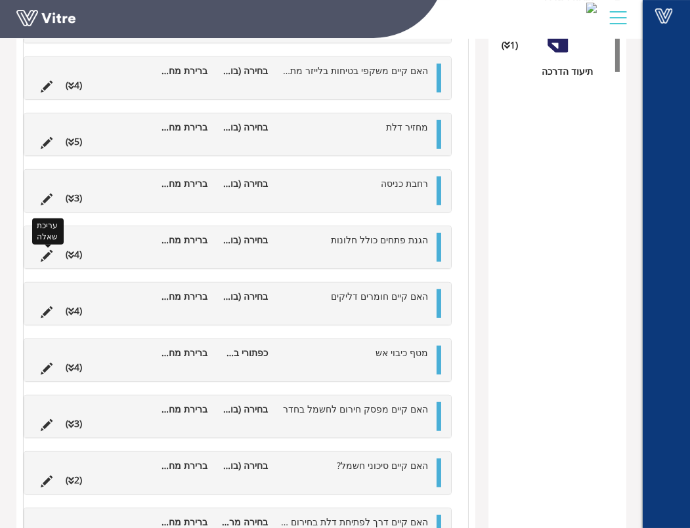
click at [47, 250] on icon at bounding box center [47, 256] width 12 height 12
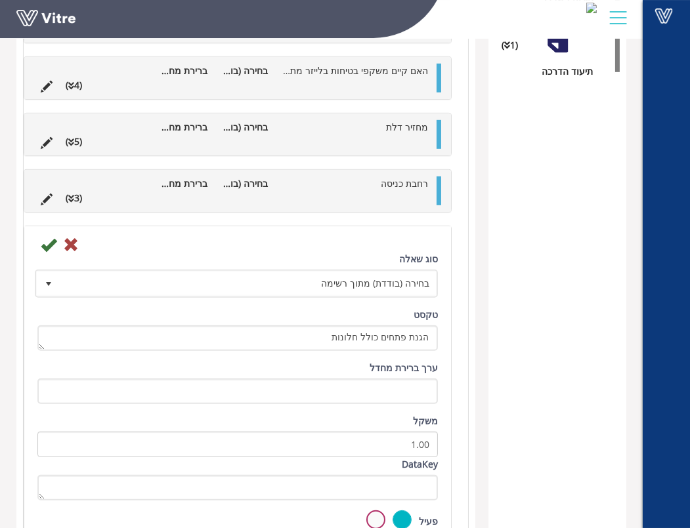
click at [380, 515] on label at bounding box center [375, 520] width 19 height 19
click at [0, 0] on input "radio" at bounding box center [0, 0] width 0 height 0
click at [43, 242] on icon at bounding box center [49, 245] width 16 height 16
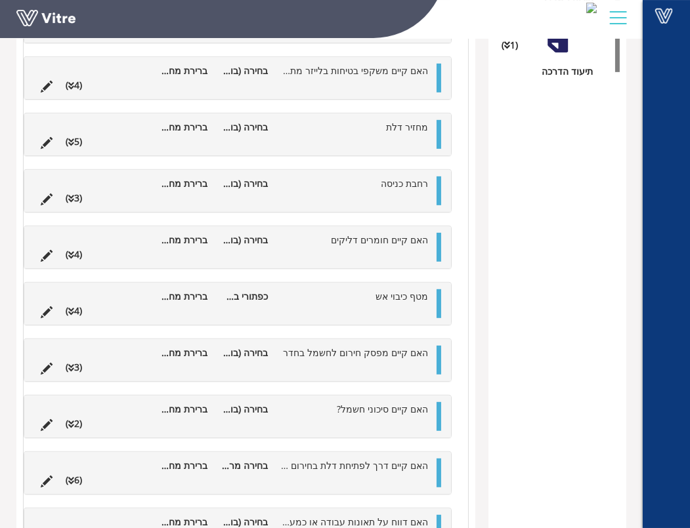
click at [43, 247] on li at bounding box center [46, 254] width 25 height 14
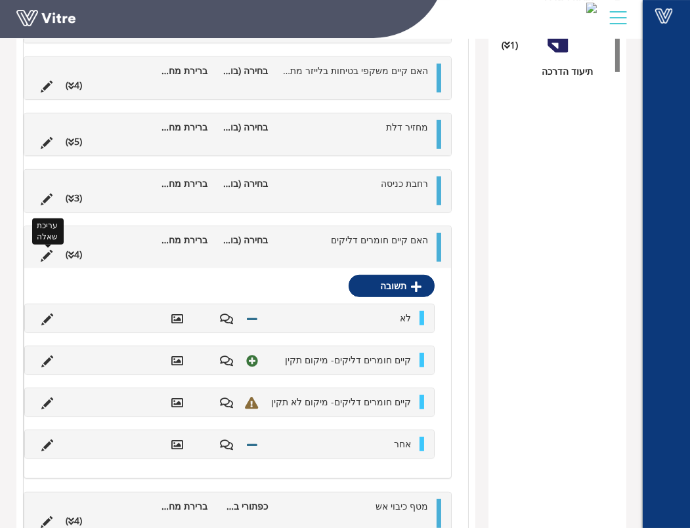
click at [44, 250] on icon at bounding box center [47, 256] width 12 height 12
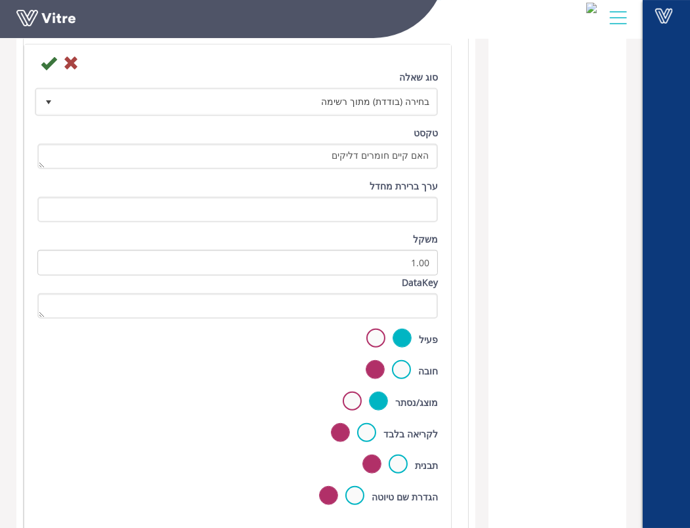
scroll to position [1197, 0]
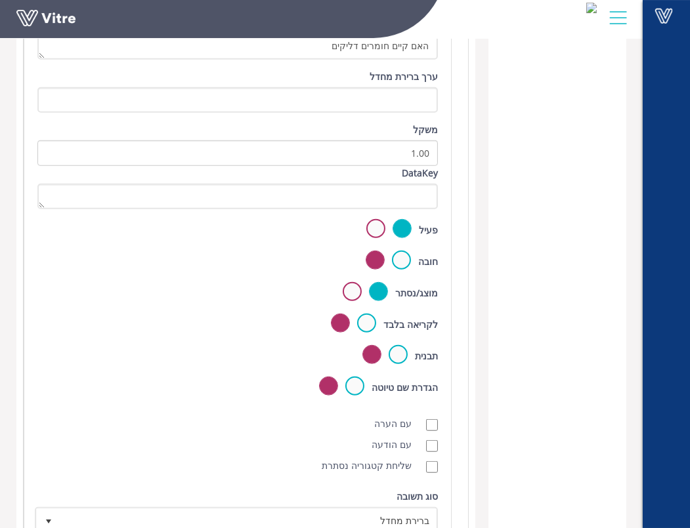
click at [383, 230] on div "פעיל" at bounding box center [237, 230] width 400 height 22
click at [377, 224] on label at bounding box center [375, 228] width 19 height 19
click at [0, 0] on input "radio" at bounding box center [0, 0] width 0 height 0
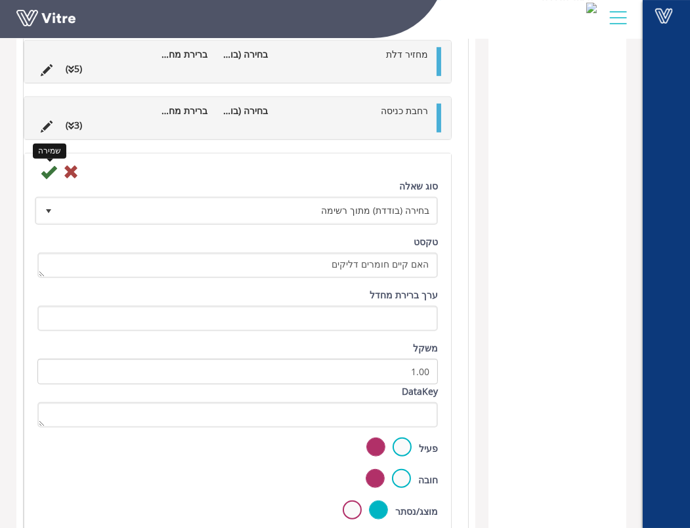
click at [51, 166] on icon at bounding box center [49, 172] width 16 height 16
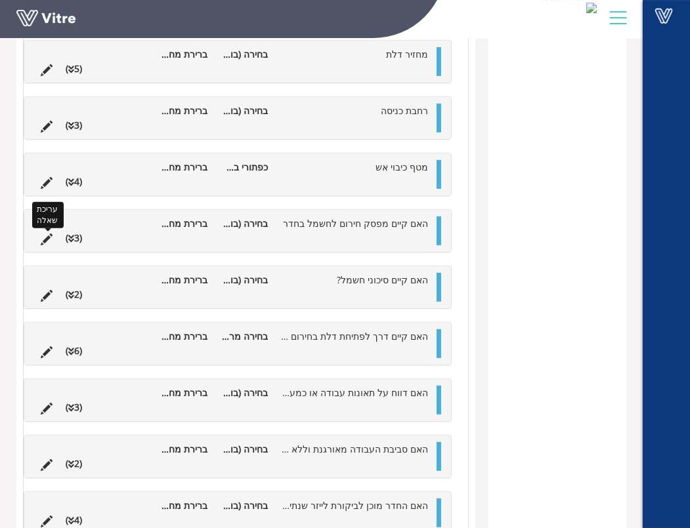
click at [41, 234] on icon at bounding box center [47, 240] width 12 height 12
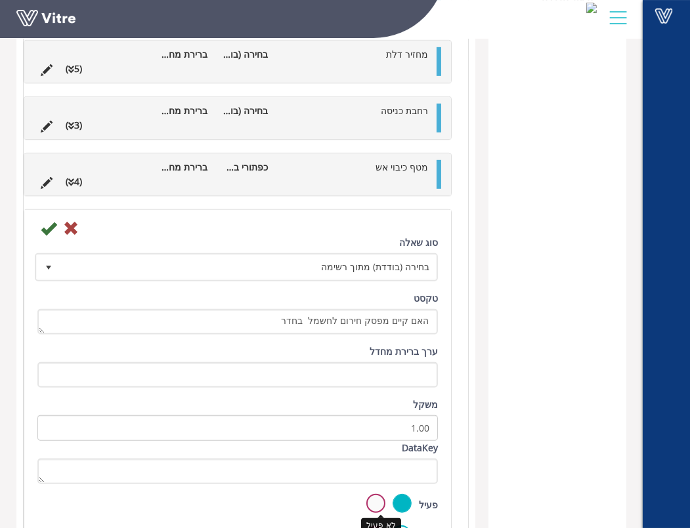
click at [385, 498] on label at bounding box center [375, 503] width 19 height 19
click at [0, 0] on input "radio" at bounding box center [0, 0] width 0 height 0
click at [49, 224] on icon at bounding box center [49, 229] width 16 height 16
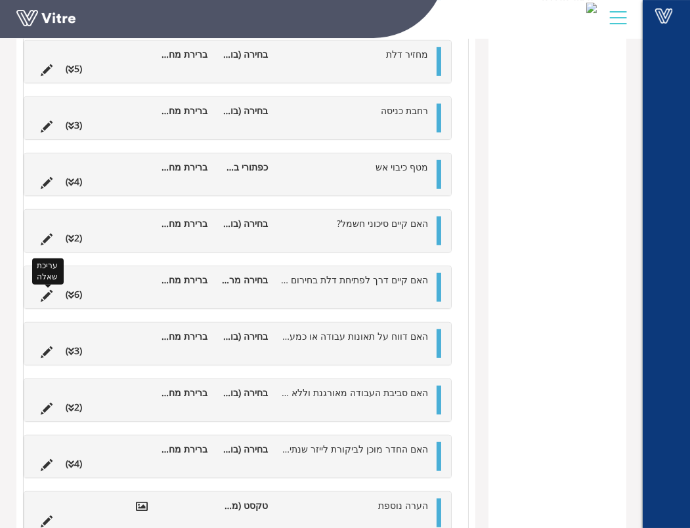
click at [44, 290] on icon at bounding box center [47, 296] width 12 height 12
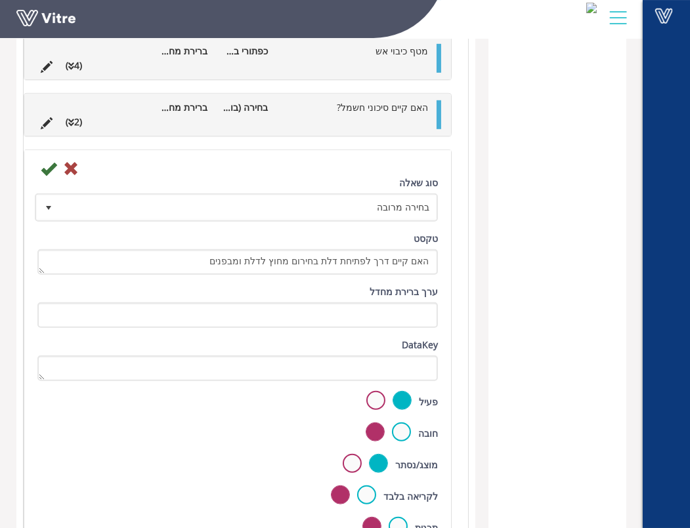
scroll to position [1124, 0]
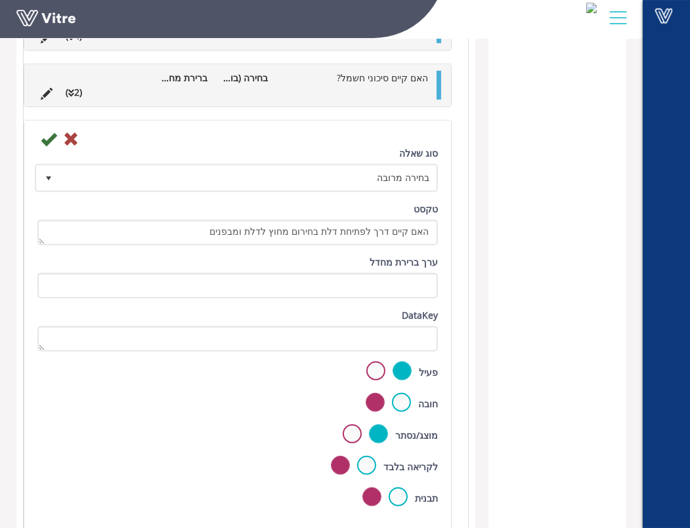
click at [388, 362] on div "פעיל" at bounding box center [237, 373] width 400 height 22
click at [383, 362] on label at bounding box center [375, 371] width 19 height 19
click at [0, 0] on input "radio" at bounding box center [0, 0] width 0 height 0
click at [50, 131] on icon at bounding box center [49, 139] width 16 height 16
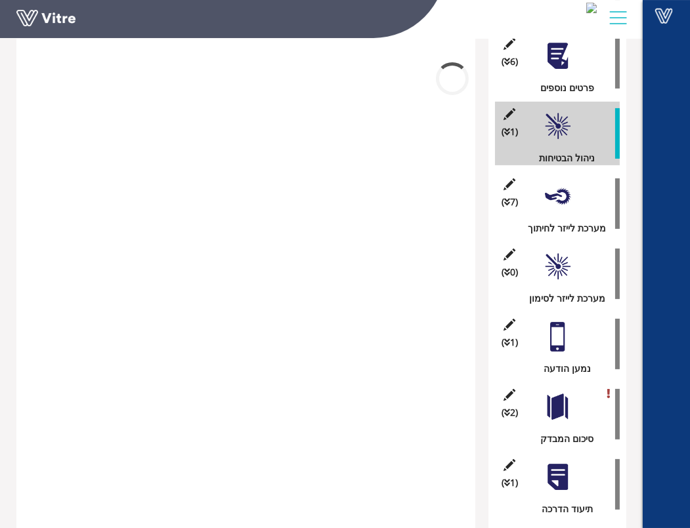
scroll to position [958, 0]
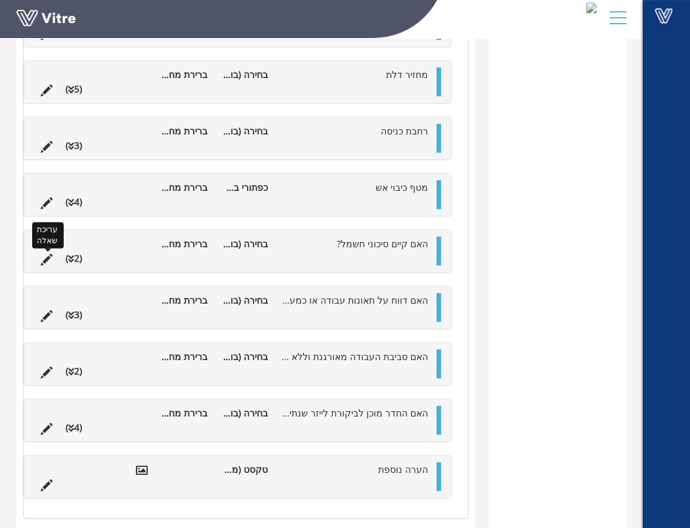
click at [49, 254] on icon at bounding box center [47, 260] width 12 height 12
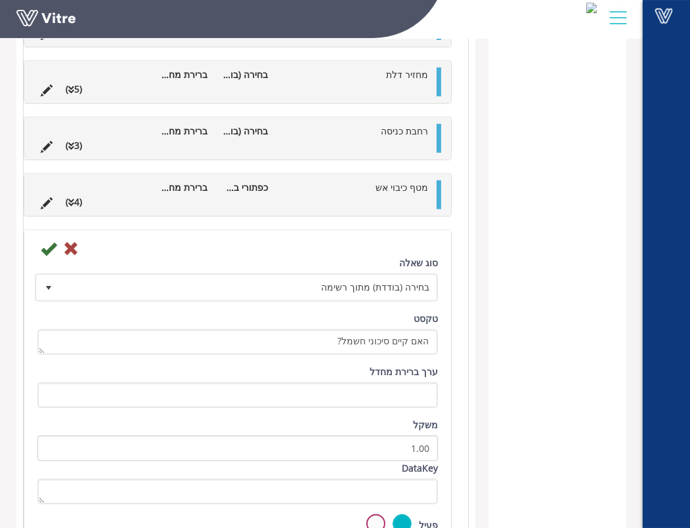
scroll to position [1124, 0]
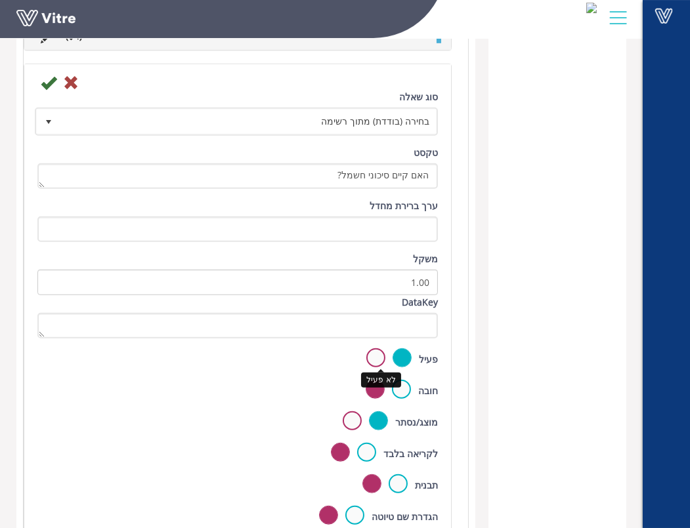
click at [375, 349] on label at bounding box center [375, 358] width 19 height 19
click at [0, 0] on input "radio" at bounding box center [0, 0] width 0 height 0
click at [41, 77] on icon at bounding box center [49, 83] width 16 height 16
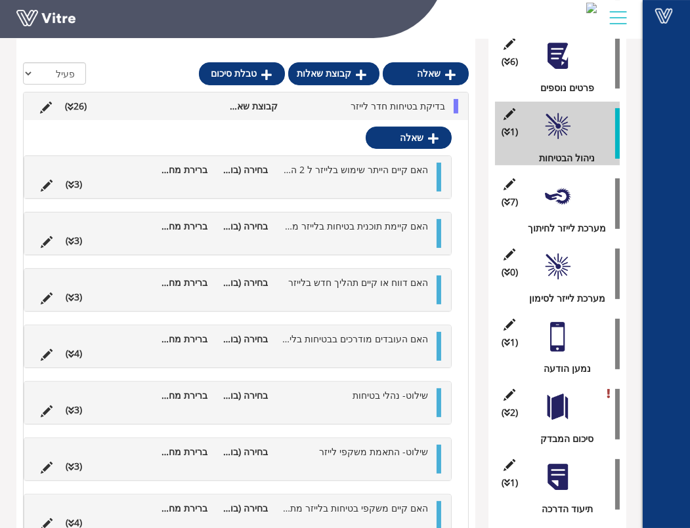
scroll to position [902, 0]
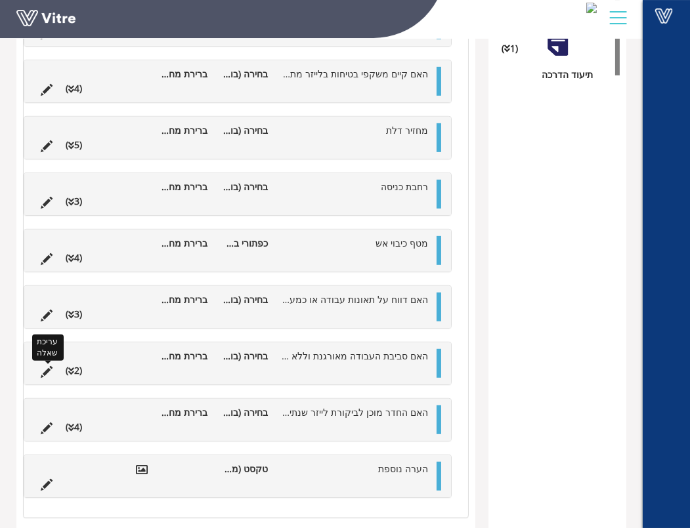
click at [44, 366] on icon at bounding box center [47, 372] width 12 height 12
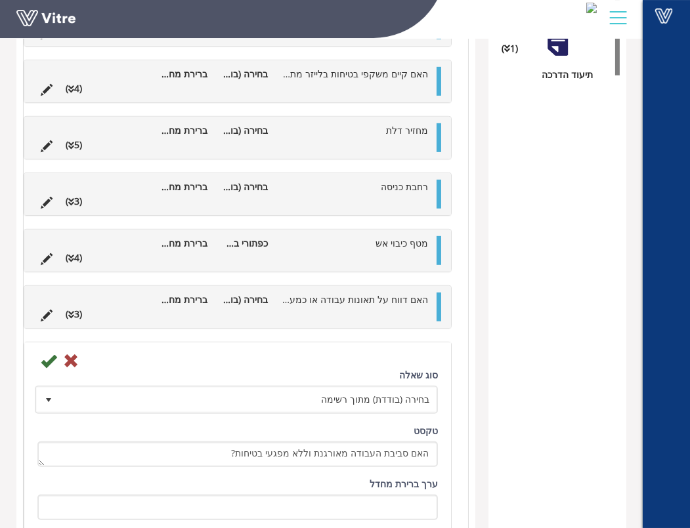
scroll to position [1124, 0]
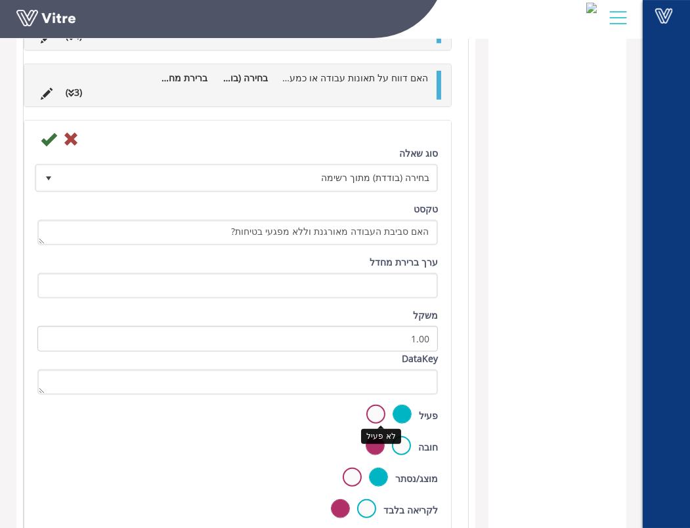
click at [379, 408] on label at bounding box center [375, 414] width 19 height 19
click at [0, 0] on input "radio" at bounding box center [0, 0] width 0 height 0
click at [51, 133] on icon at bounding box center [49, 139] width 16 height 16
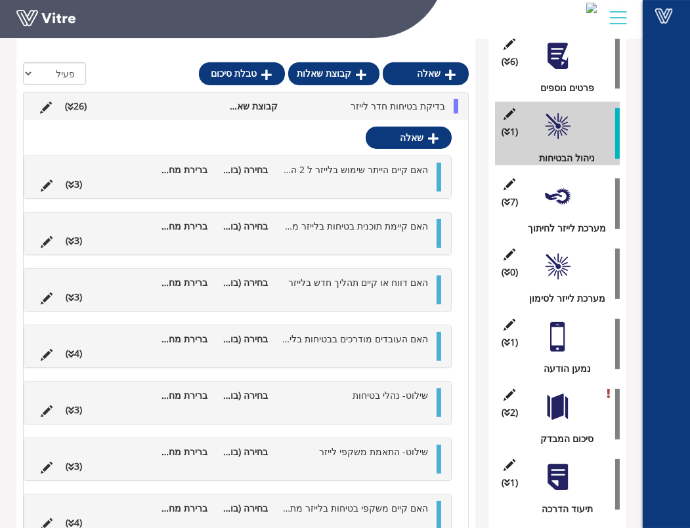
scroll to position [845, 0]
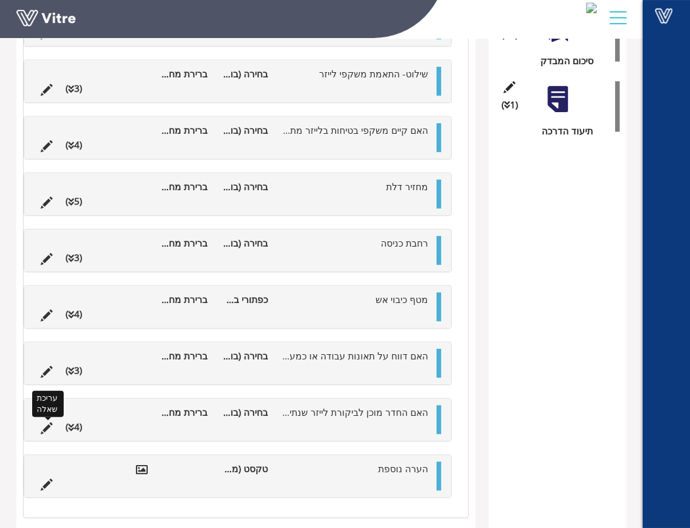
click at [47, 423] on icon at bounding box center [47, 429] width 12 height 12
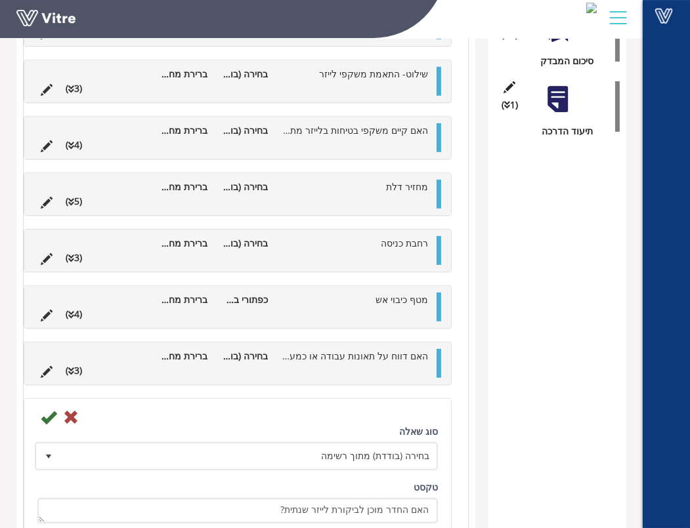
scroll to position [1124, 0]
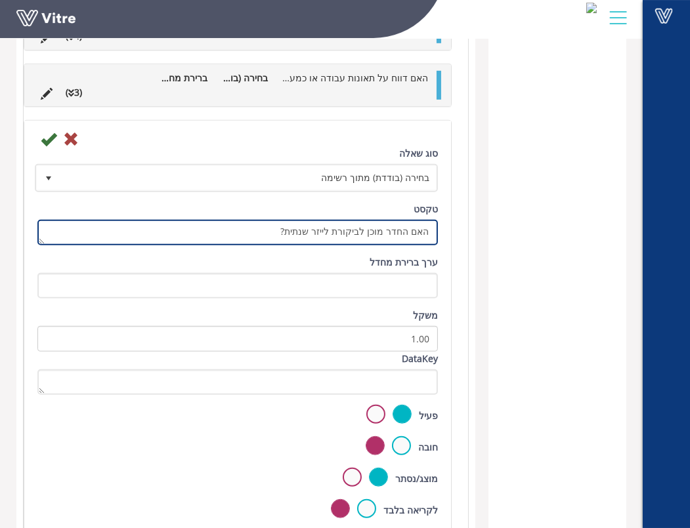
click at [390, 221] on textarea "האם החדר מוכן לביקורת לייזר שנתית?" at bounding box center [237, 233] width 400 height 26
click at [366, 220] on textarea "האם החדר מוכן לביקורת לייזר שנתית?" at bounding box center [237, 233] width 400 height 26
type textarea "האם החדרים מוכנים לביקורת לייזר שנתית?"
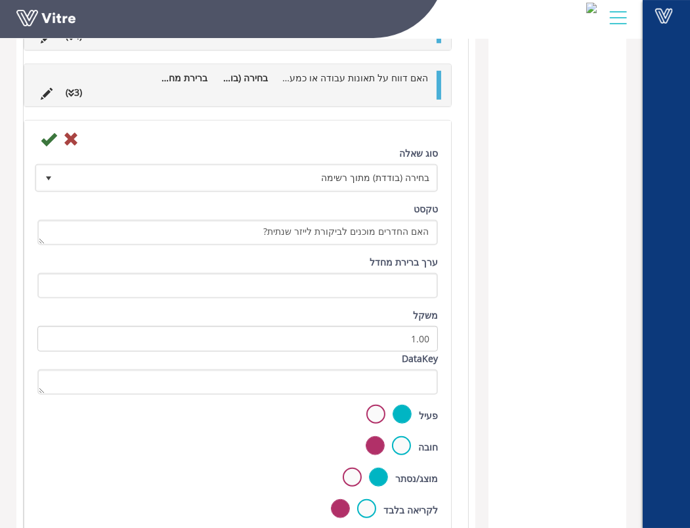
click at [46, 131] on icon at bounding box center [49, 139] width 16 height 16
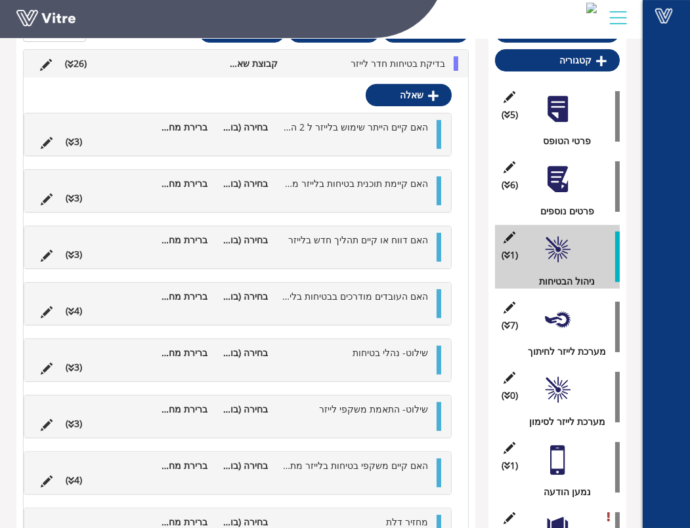
scroll to position [263, 0]
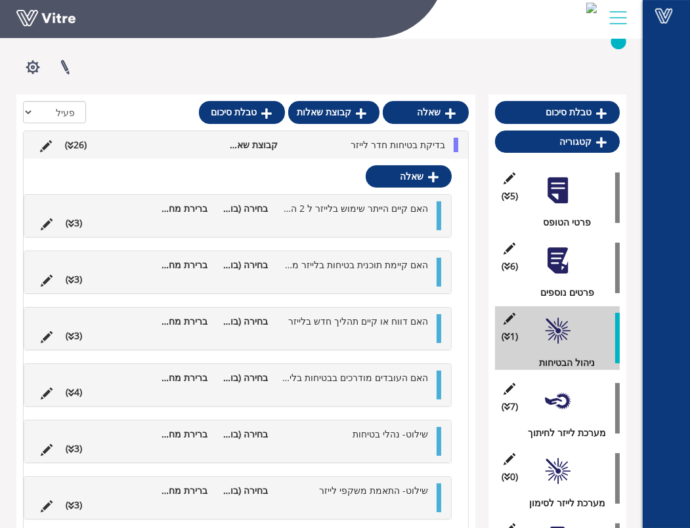
click at [561, 268] on div at bounding box center [558, 261] width 30 height 30
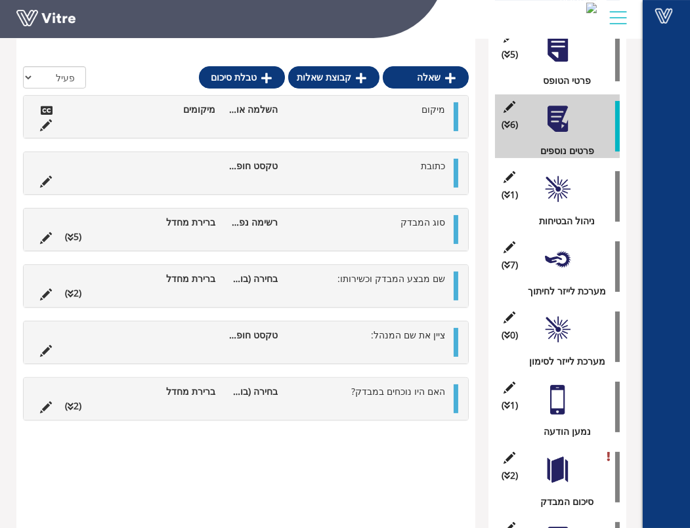
scroll to position [408, 0]
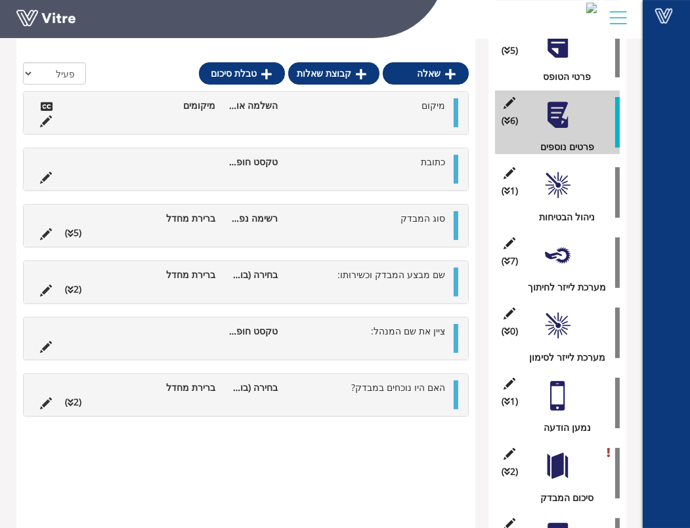
click at [561, 200] on div "(1 ) ניהול הבטיחות" at bounding box center [557, 193] width 125 height 64
click at [562, 192] on div at bounding box center [558, 186] width 30 height 30
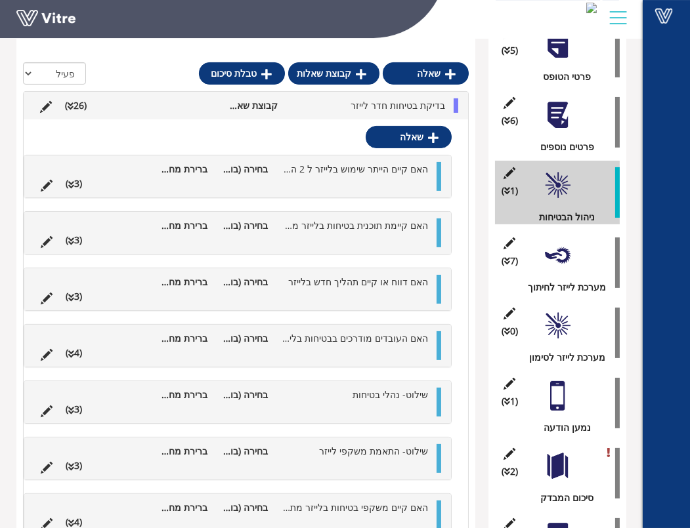
click at [560, 251] on div at bounding box center [558, 256] width 30 height 30
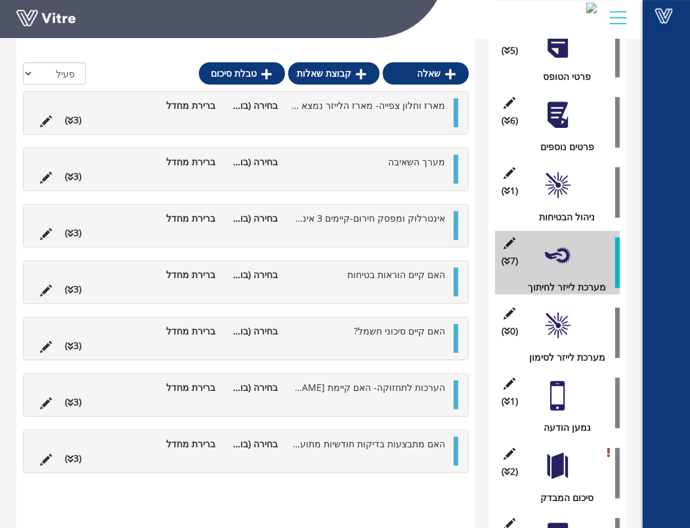
click at [559, 329] on div at bounding box center [558, 326] width 30 height 30
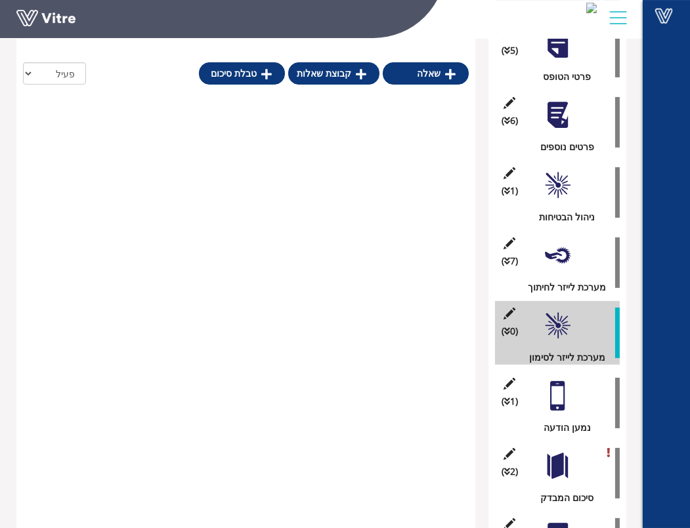
click at [558, 265] on div at bounding box center [558, 256] width 30 height 30
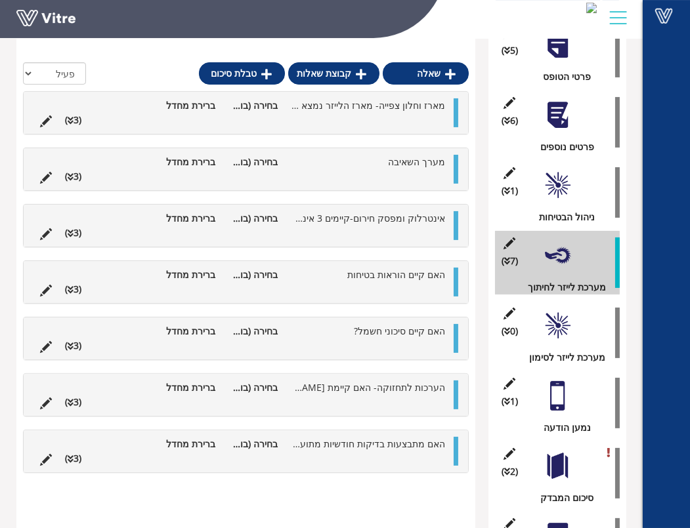
click at [553, 333] on div at bounding box center [558, 326] width 30 height 30
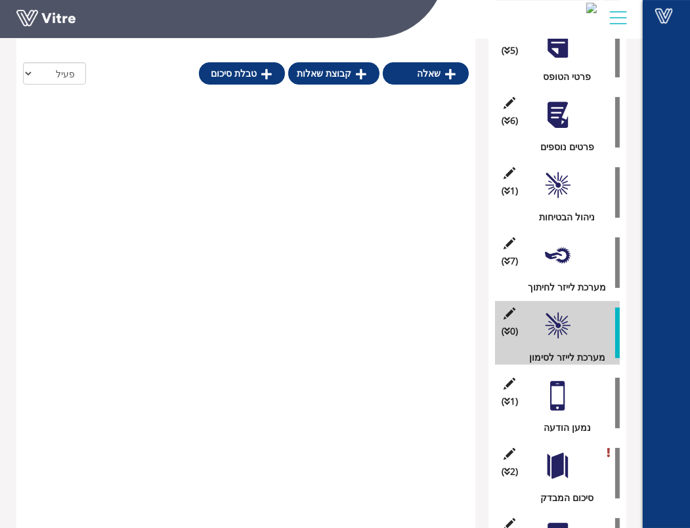
click at [561, 256] on div at bounding box center [558, 256] width 30 height 30
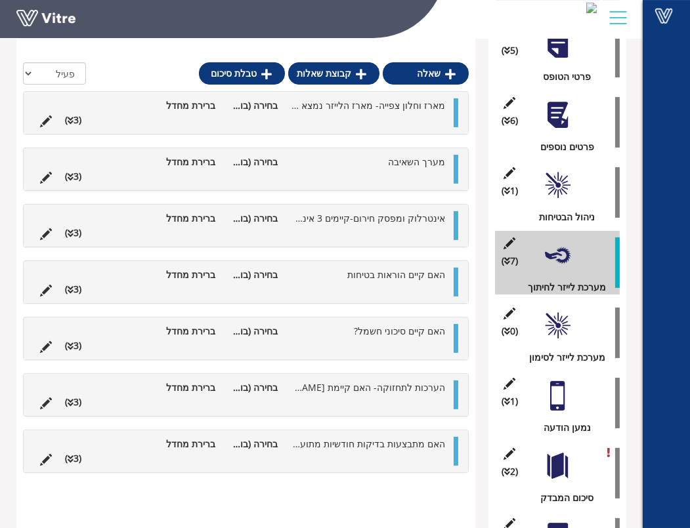
click at [563, 320] on div at bounding box center [558, 326] width 30 height 30
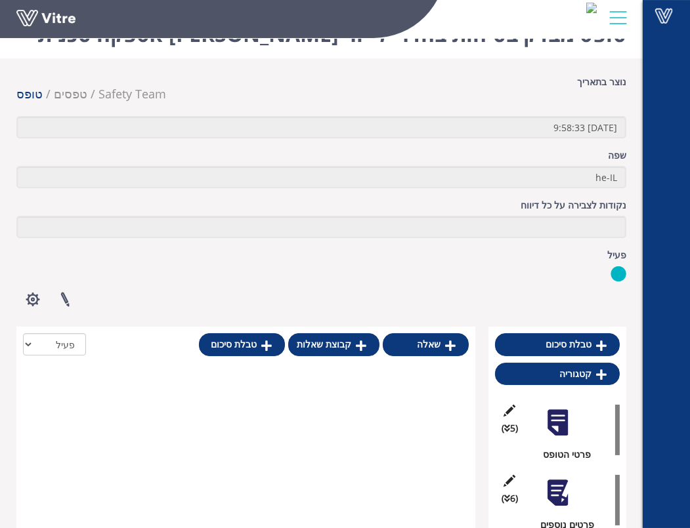
scroll to position [0, 0]
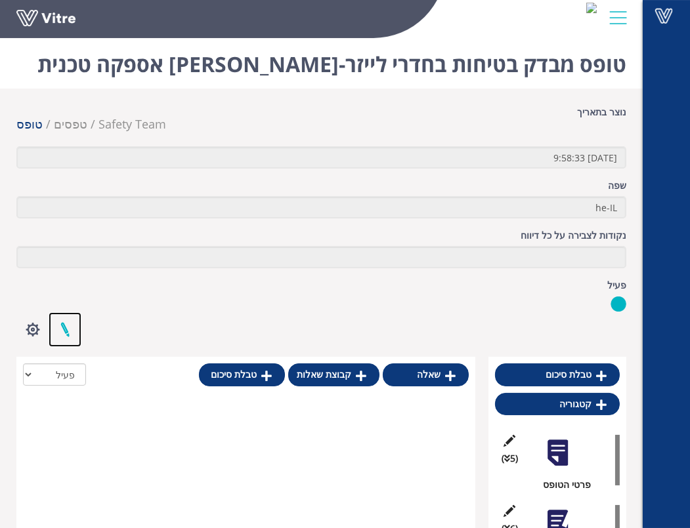
click at [61, 336] on link at bounding box center [65, 329] width 33 height 35
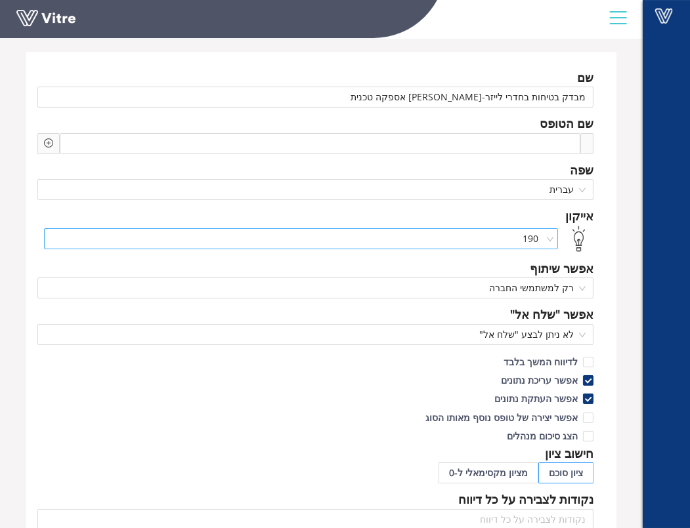
scroll to position [146, 0]
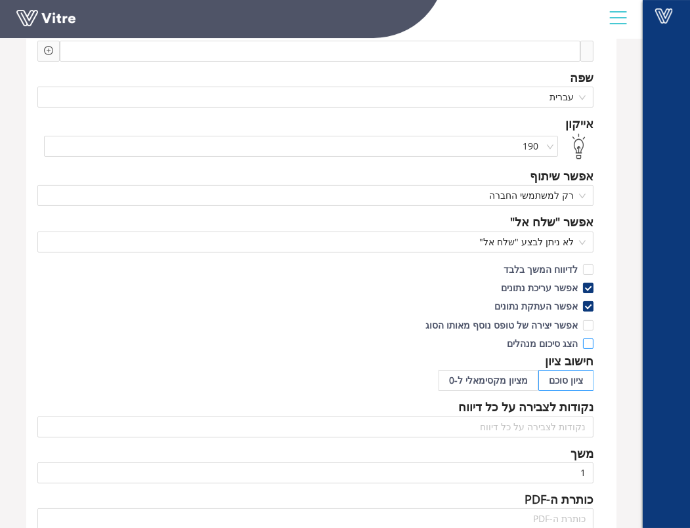
click at [583, 341] on input "הצג סיכום מנהלים" at bounding box center [588, 347] width 12 height 12
checkbox input "true"
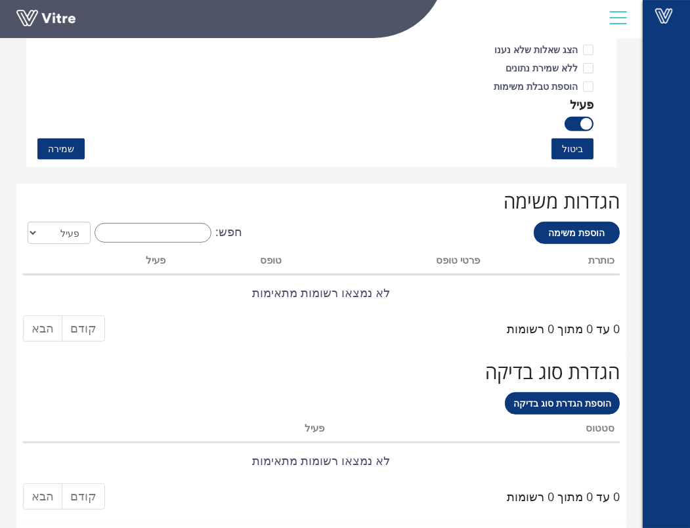
scroll to position [875, 0]
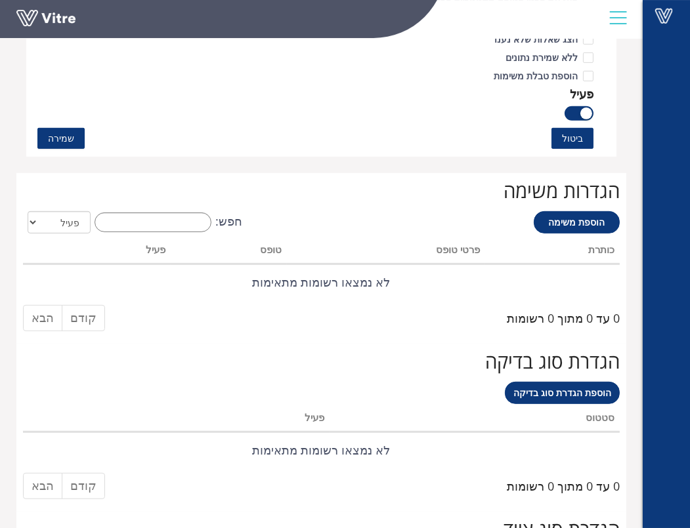
click at [78, 143] on button "שמירה" at bounding box center [60, 138] width 47 height 21
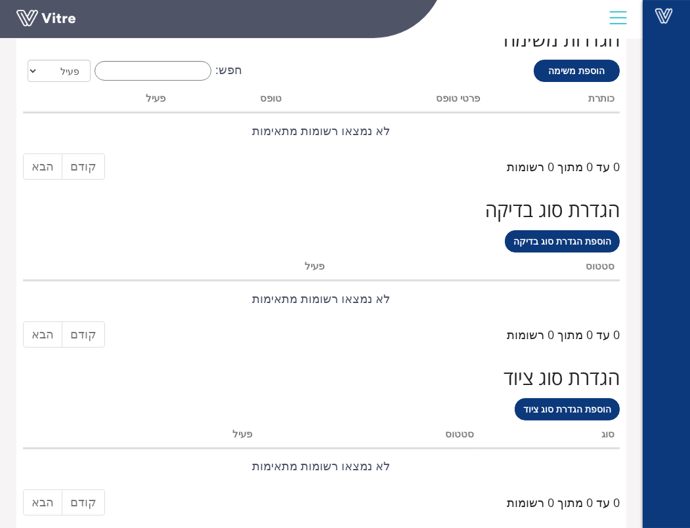
scroll to position [0, 0]
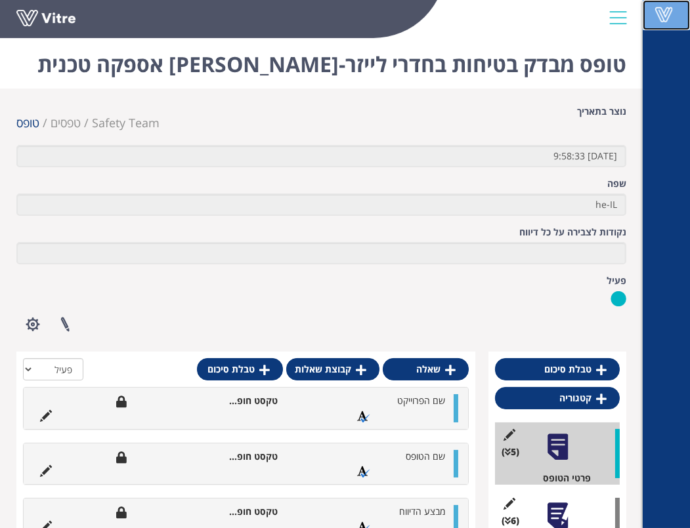
click at [679, 15] on span at bounding box center [663, 15] width 33 height 16
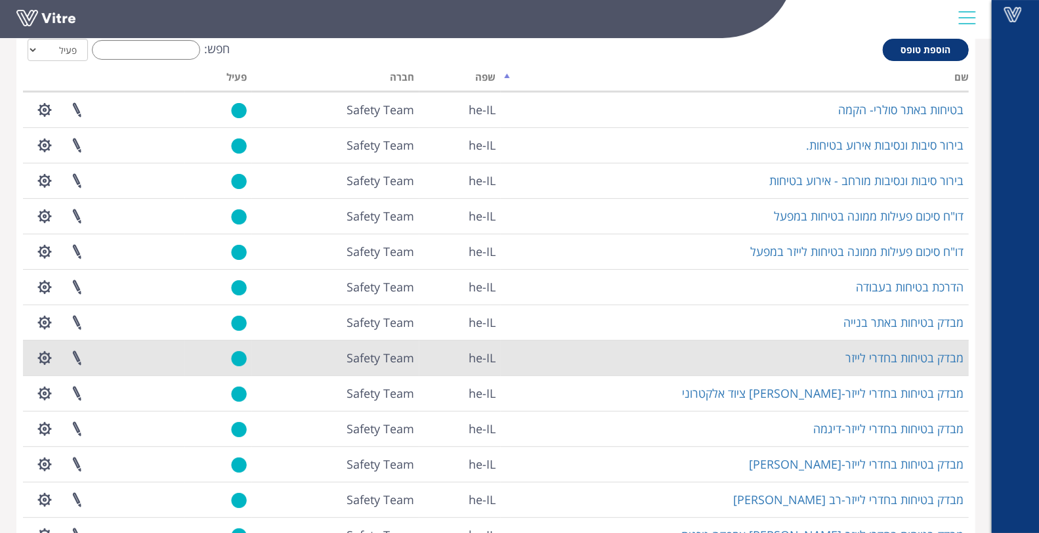
scroll to position [146, 0]
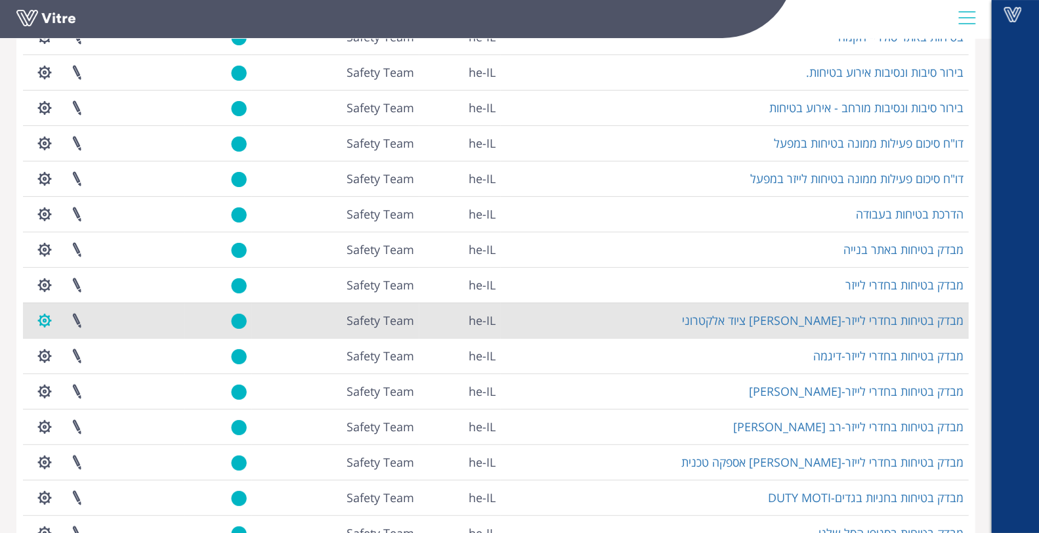
click at [47, 320] on button "button" at bounding box center [44, 320] width 33 height 35
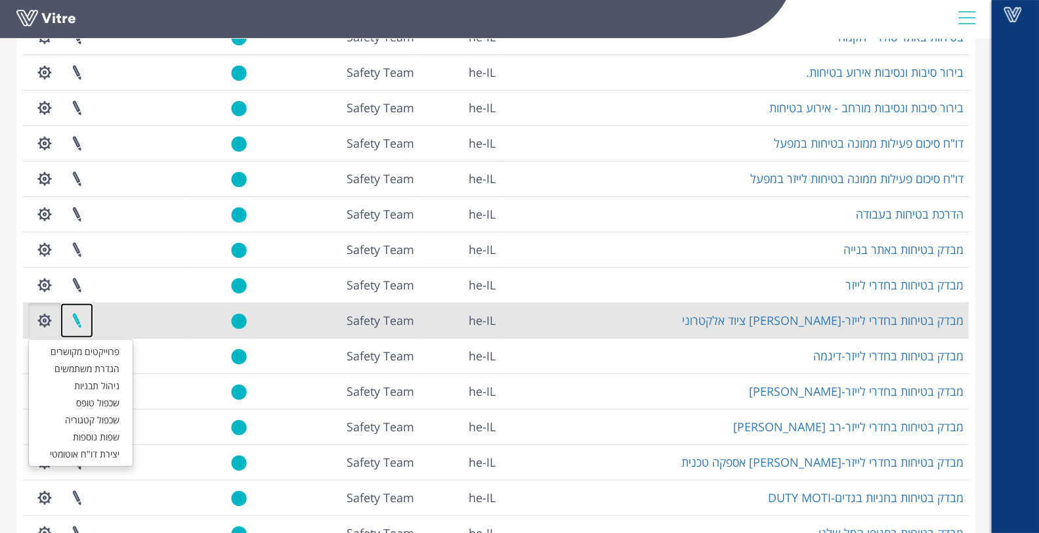
click at [76, 323] on link at bounding box center [76, 320] width 33 height 35
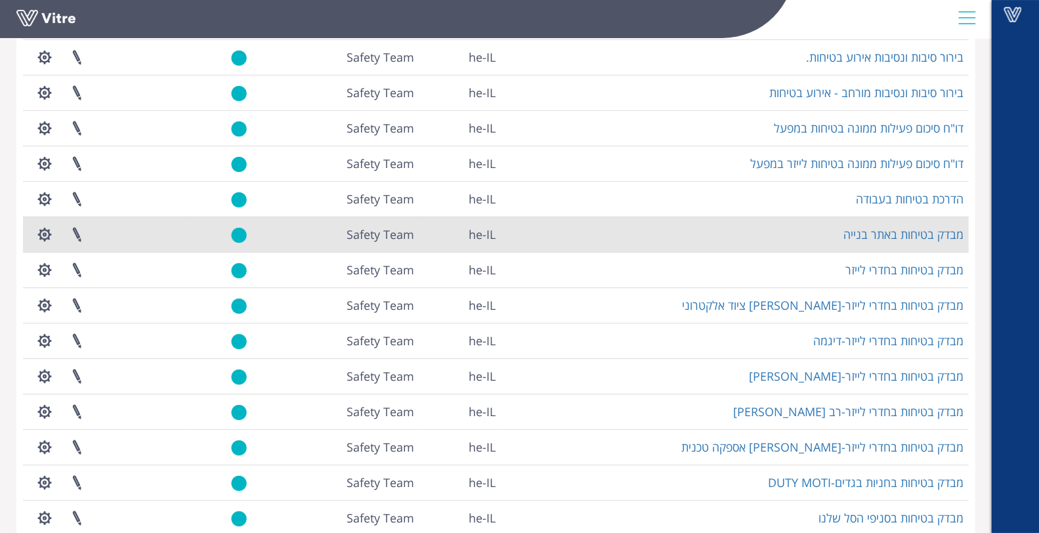
scroll to position [219, 0]
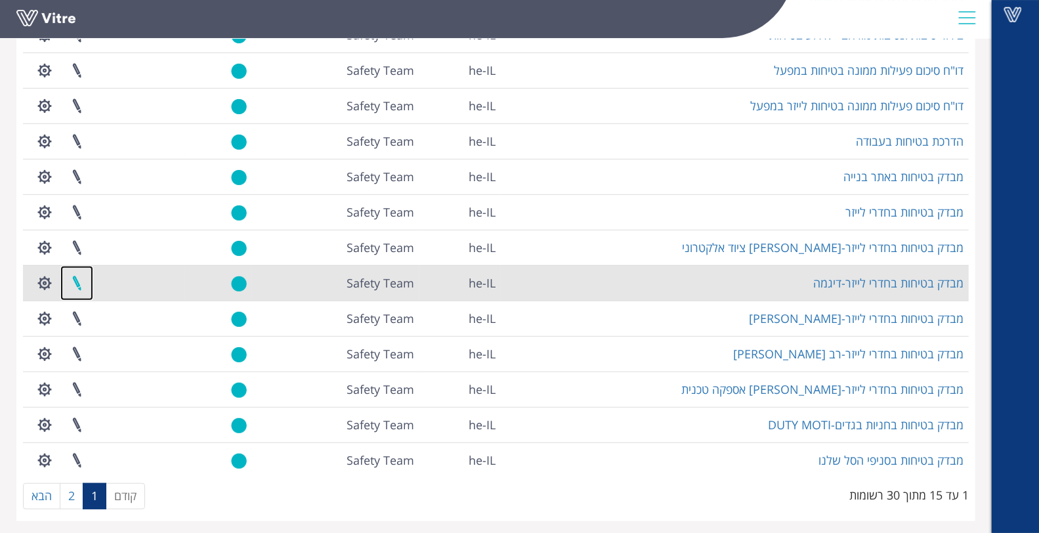
click at [79, 280] on link at bounding box center [76, 283] width 33 height 35
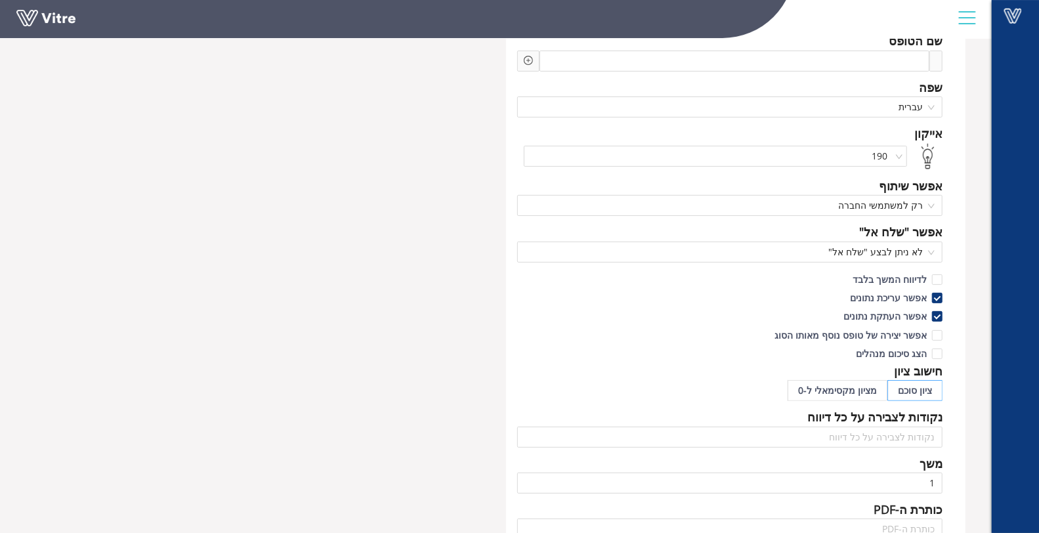
scroll to position [219, 0]
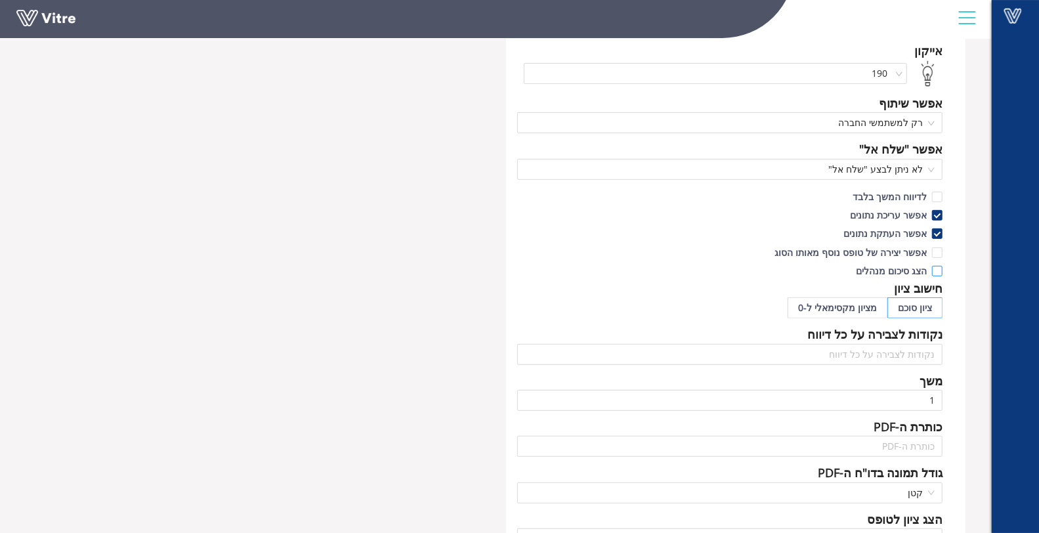
click at [937, 271] on input "הצג סיכום מנהלים" at bounding box center [937, 274] width 12 height 12
checkbox input "true"
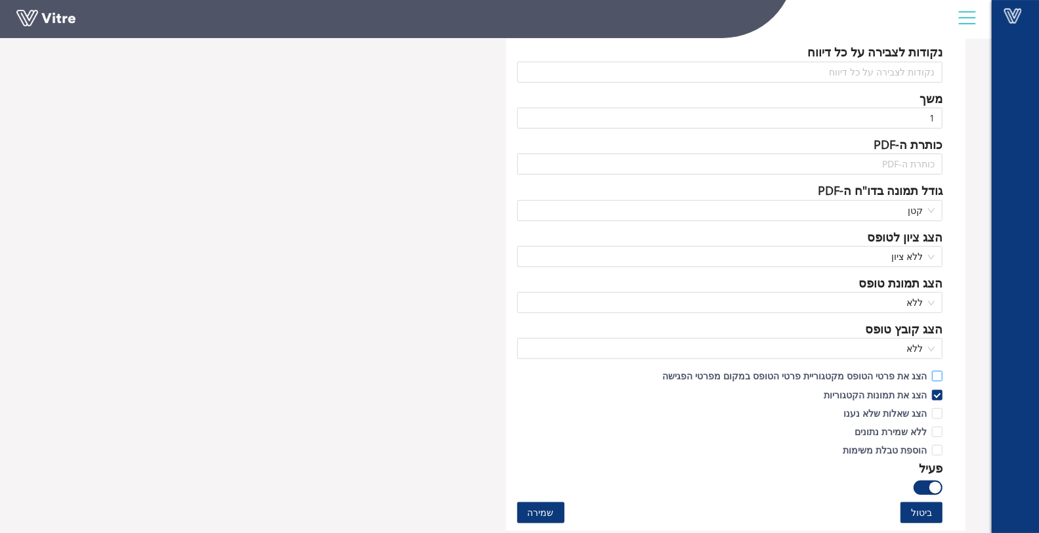
scroll to position [510, 0]
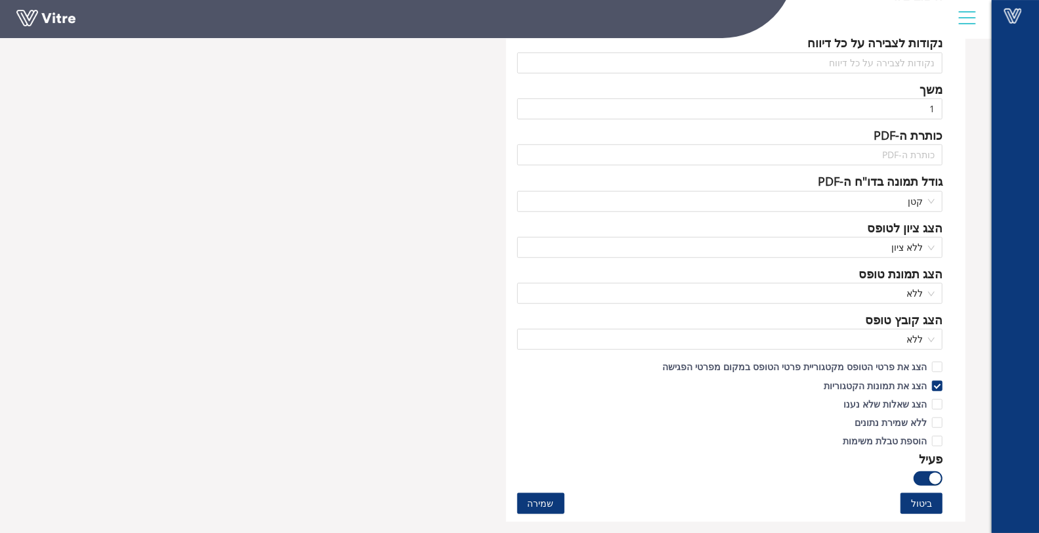
click at [528, 498] on span "שמירה" at bounding box center [541, 503] width 26 height 14
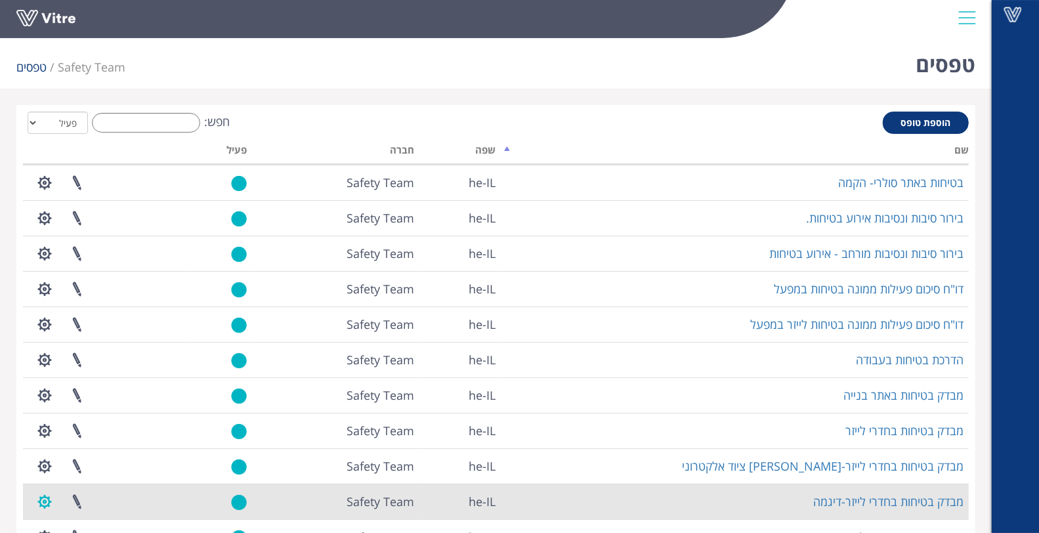
click at [47, 499] on button "button" at bounding box center [44, 501] width 33 height 35
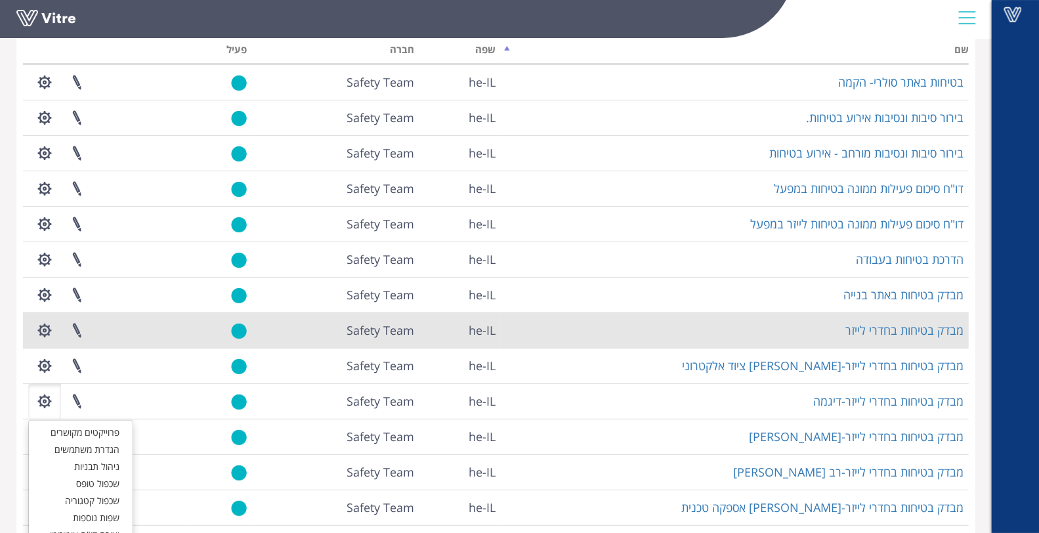
scroll to position [146, 0]
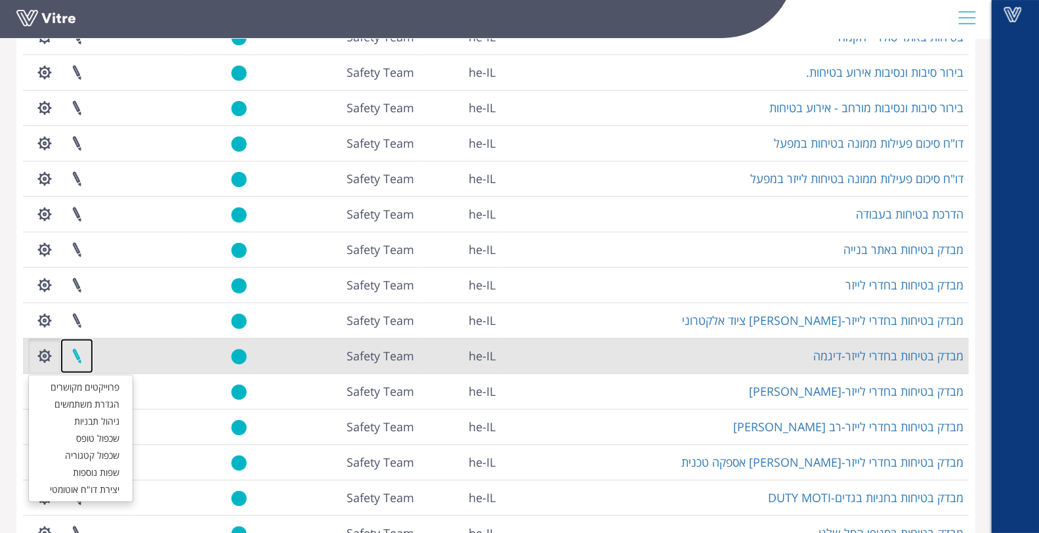
click at [81, 358] on link at bounding box center [76, 356] width 33 height 35
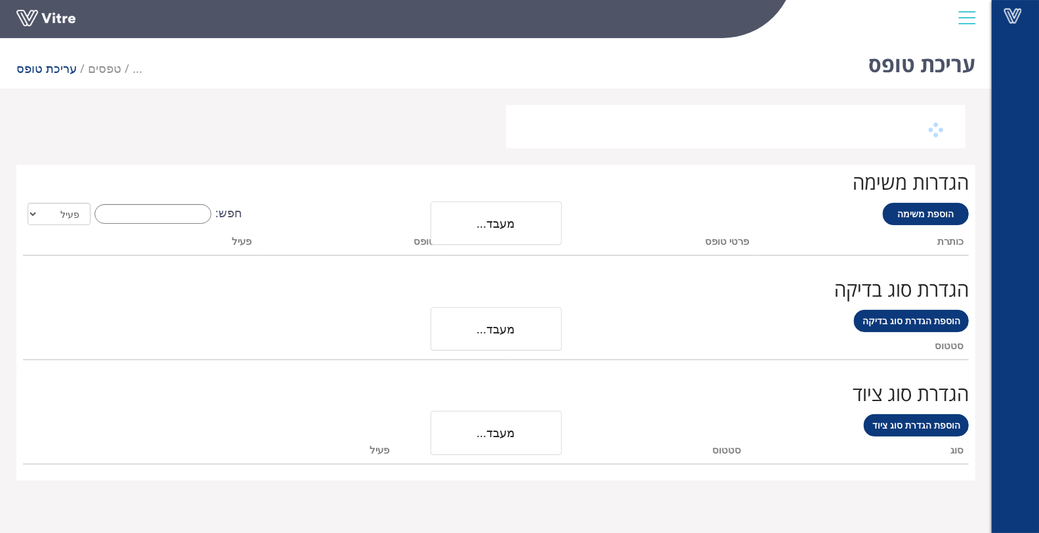
scroll to position [33, 0]
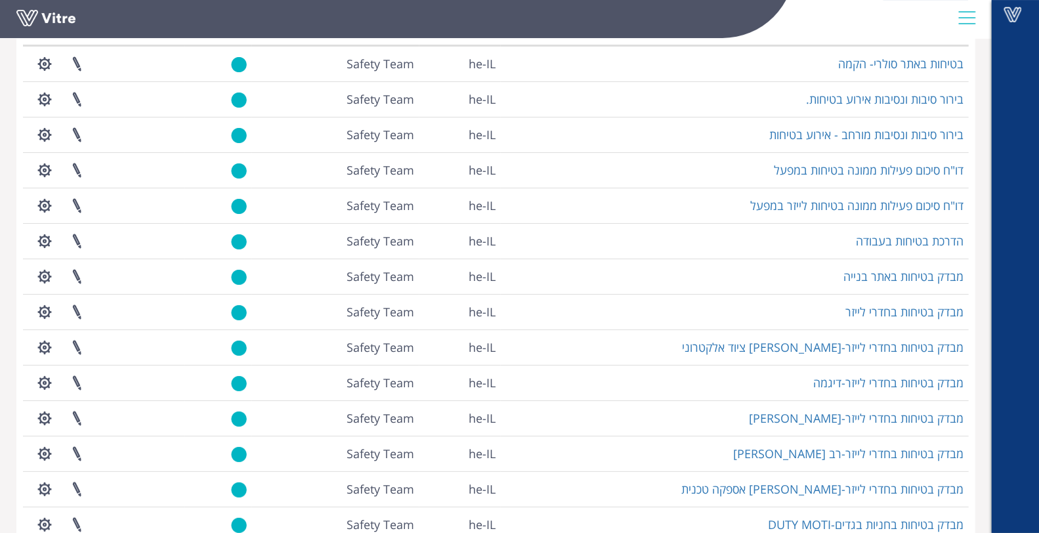
scroll to position [219, 0]
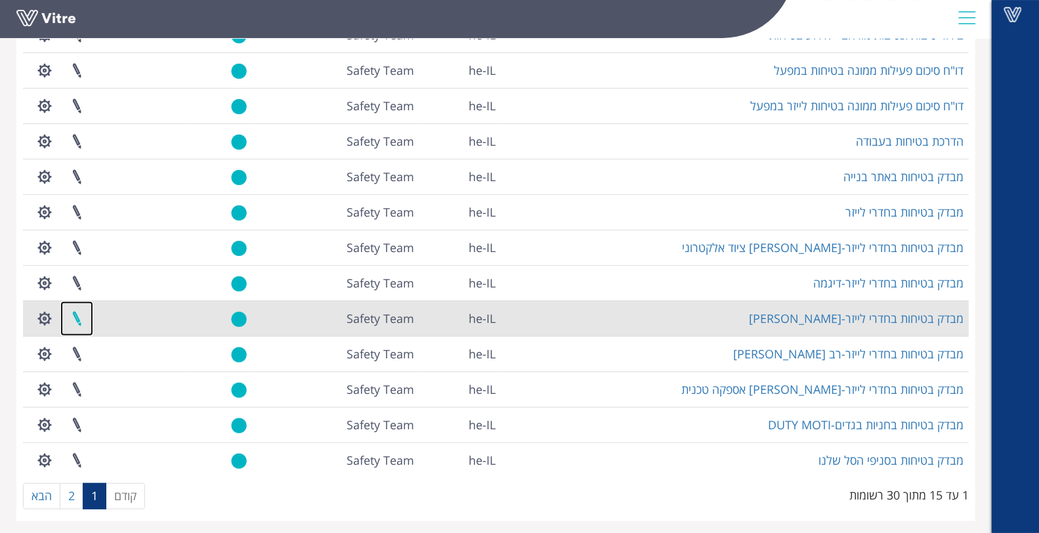
click at [70, 316] on link at bounding box center [76, 318] width 33 height 35
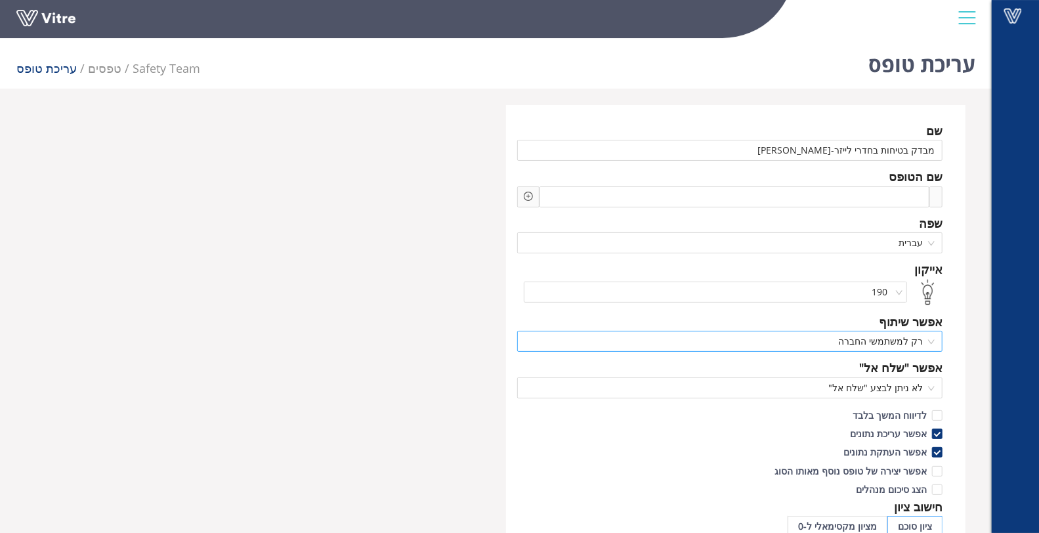
scroll to position [219, 0]
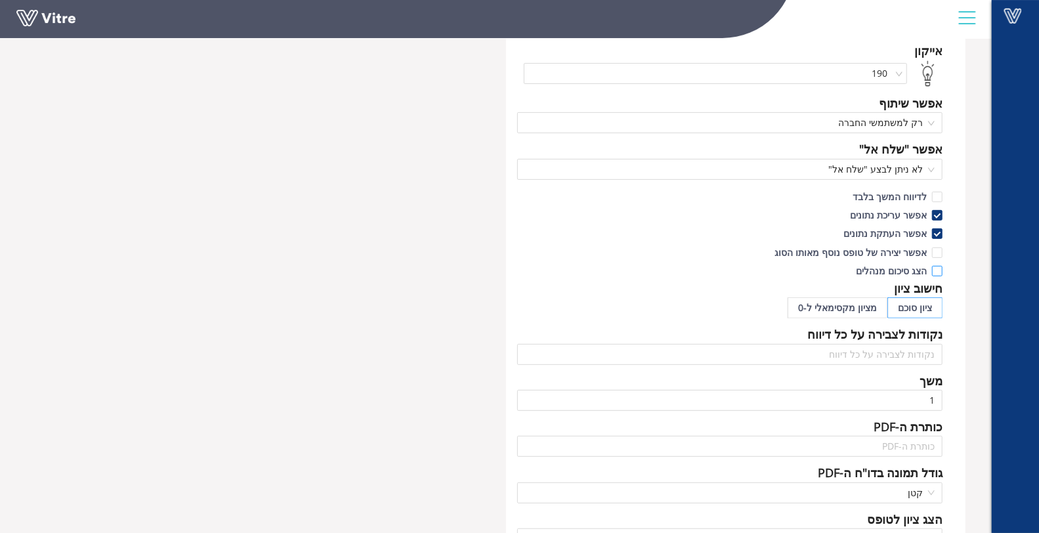
click at [934, 269] on input "הצג סיכום מנהלים" at bounding box center [937, 274] width 12 height 12
checkbox input "true"
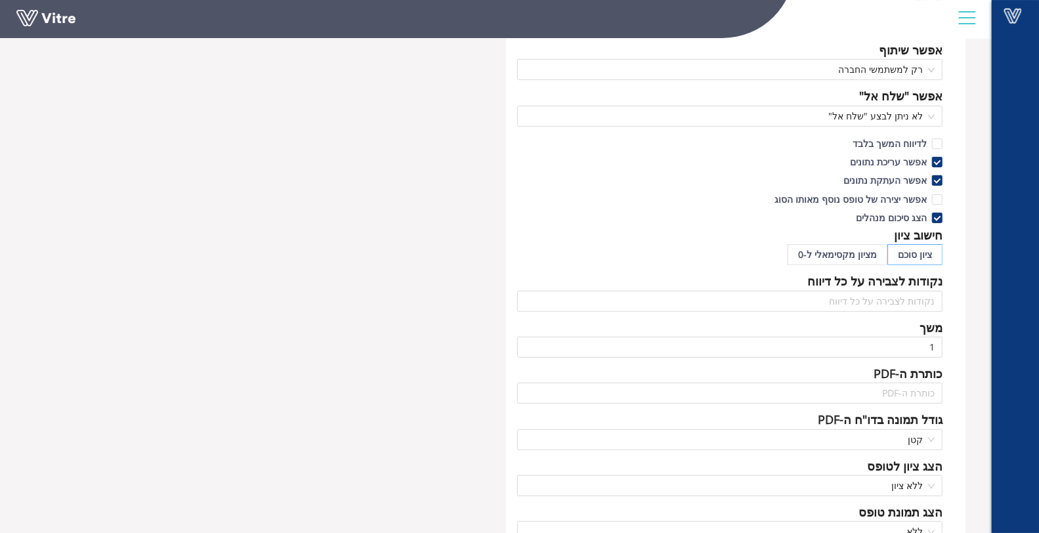
scroll to position [510, 0]
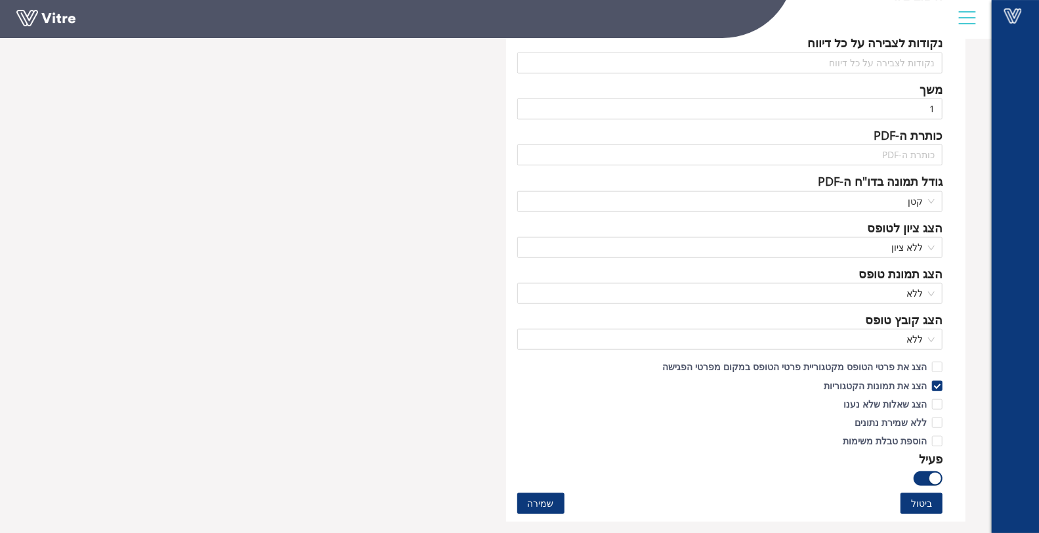
click at [549, 496] on span "שמירה" at bounding box center [541, 503] width 26 height 14
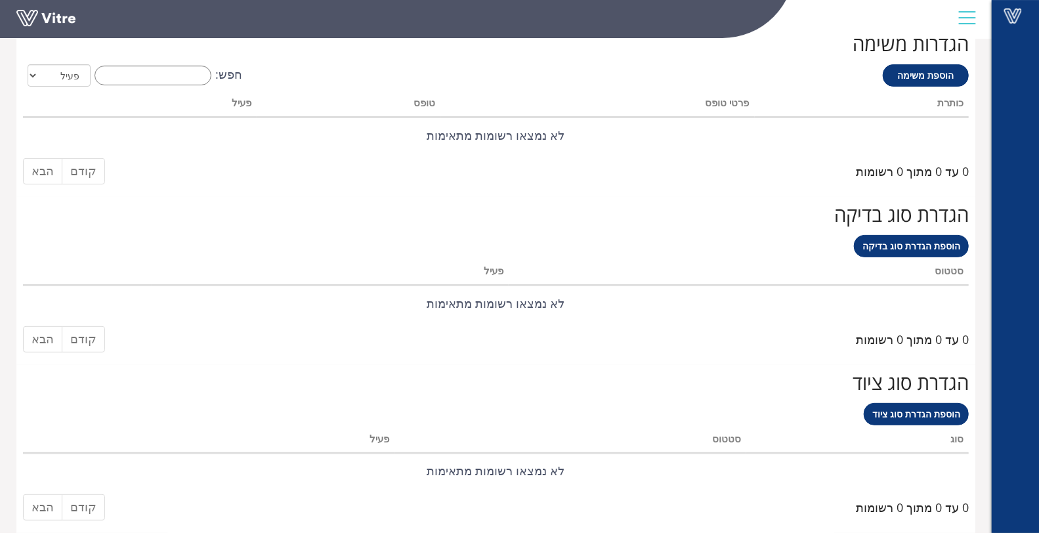
scroll to position [0, 0]
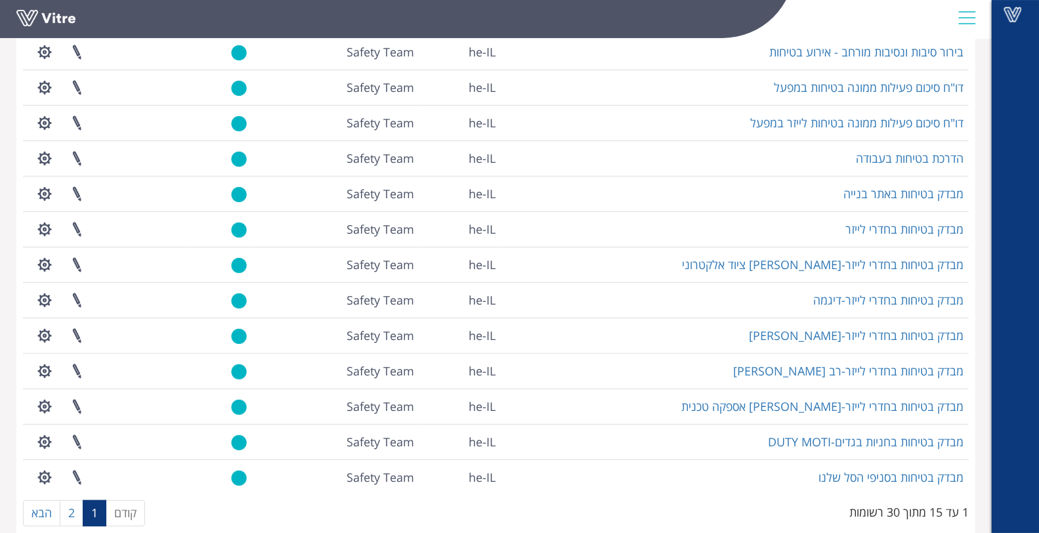
scroll to position [219, 0]
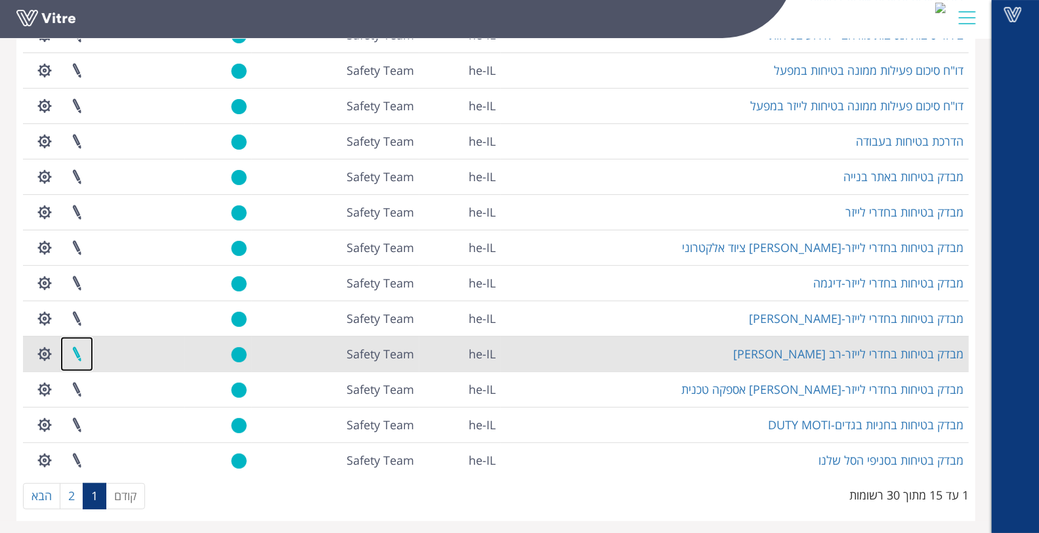
click at [75, 352] on link at bounding box center [76, 354] width 33 height 35
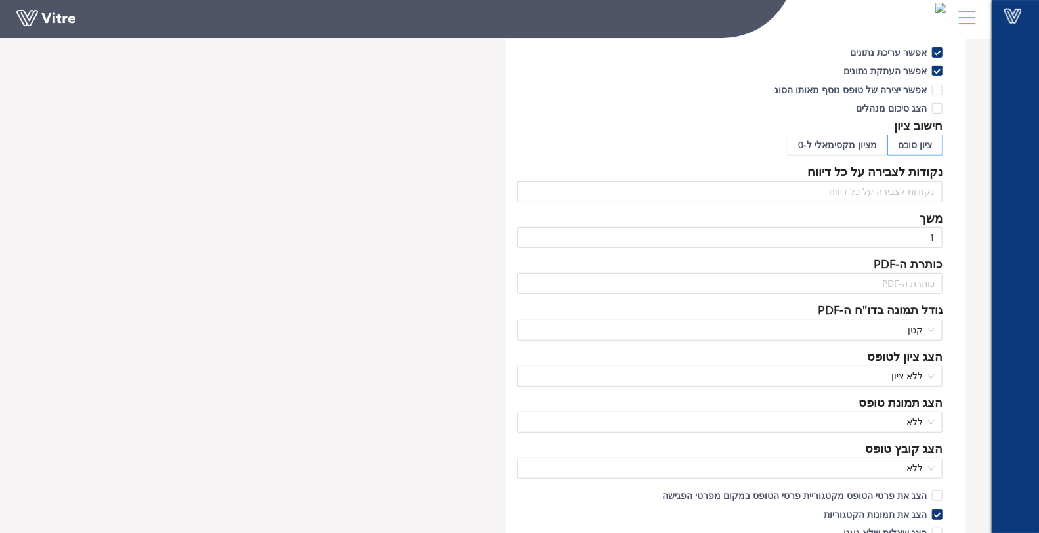
scroll to position [364, 0]
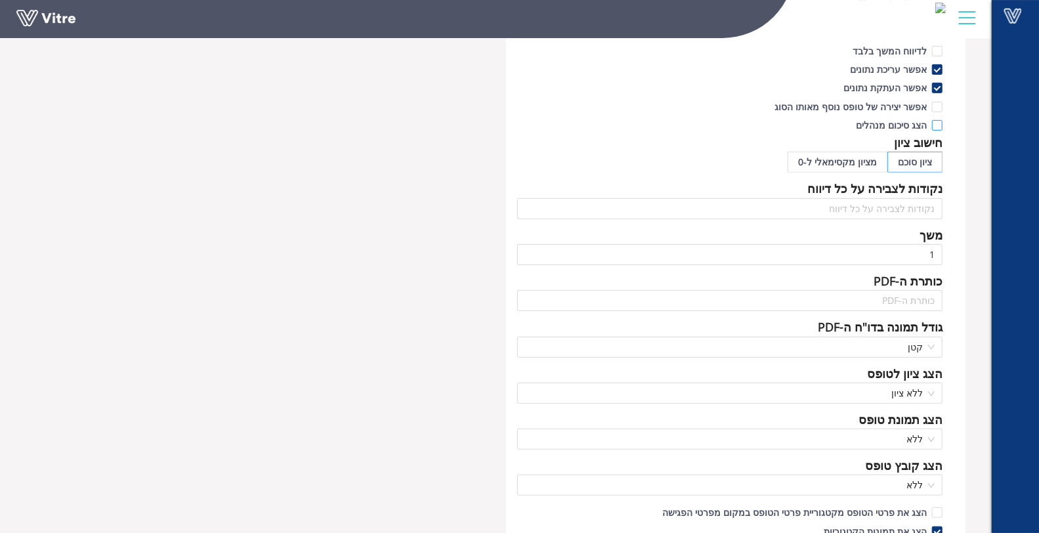
click at [942, 123] on input "הצג סיכום מנהלים" at bounding box center [937, 129] width 12 height 12
checkbox input "true"
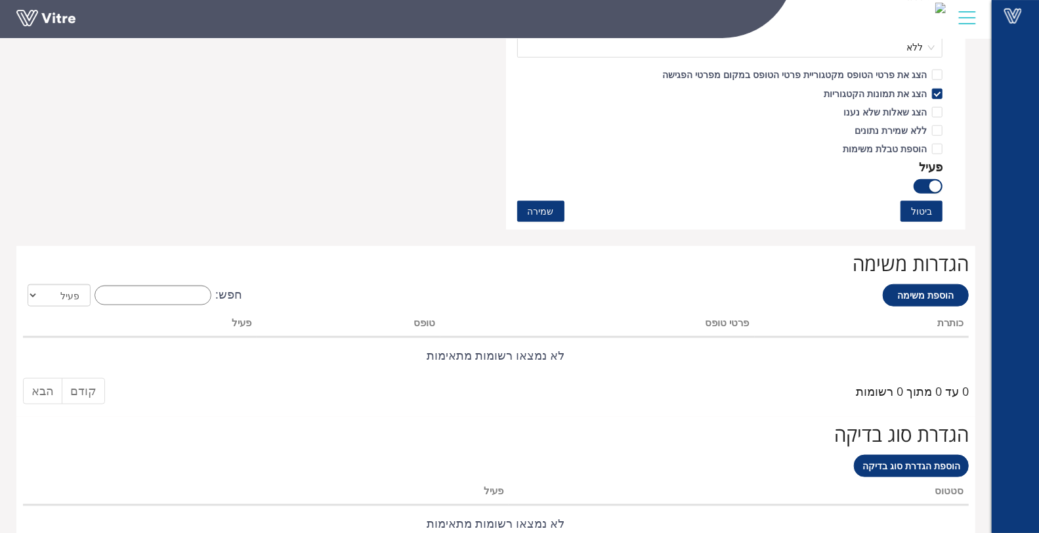
click at [528, 209] on span "שמירה" at bounding box center [541, 211] width 26 height 14
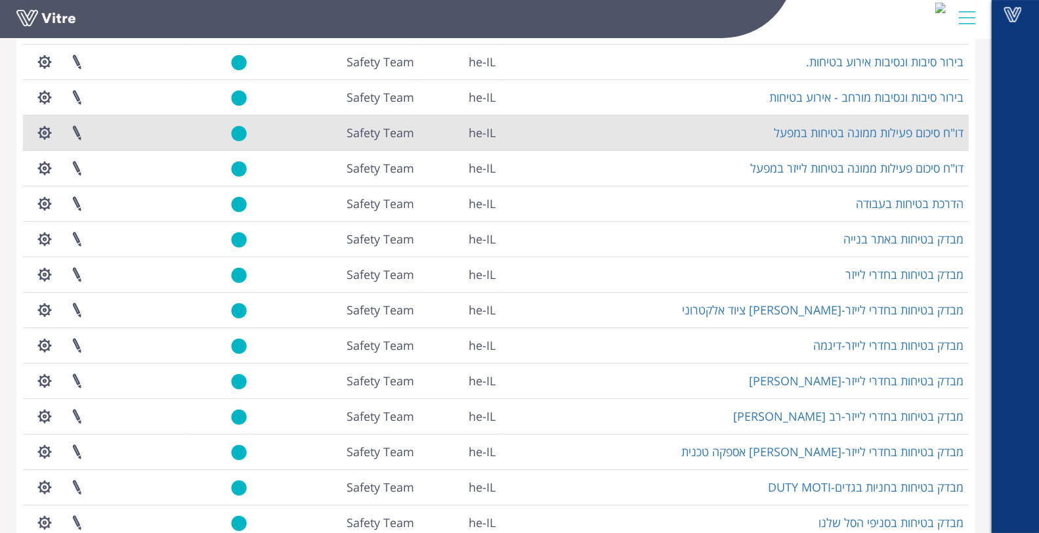
scroll to position [219, 0]
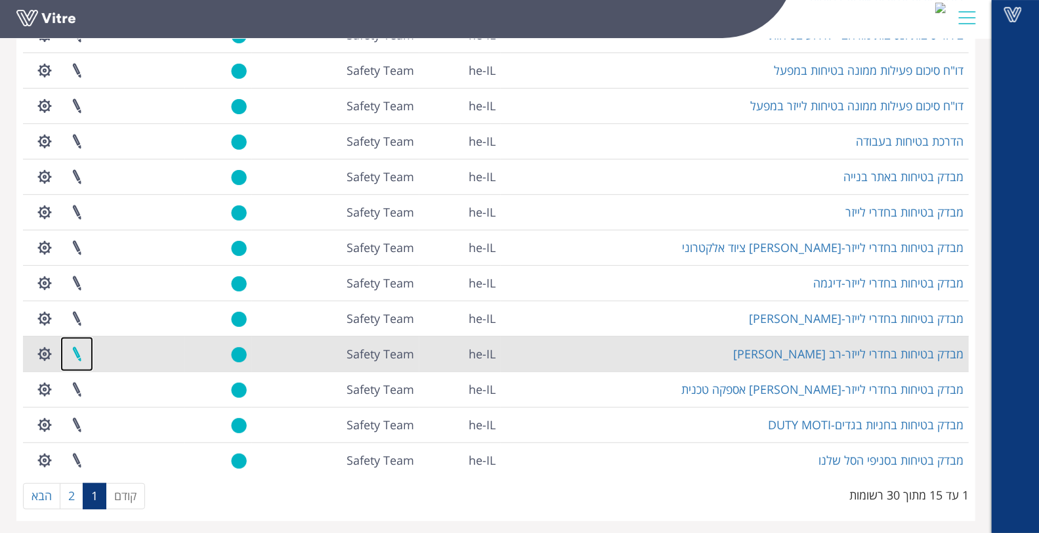
click at [72, 354] on link at bounding box center [76, 354] width 33 height 35
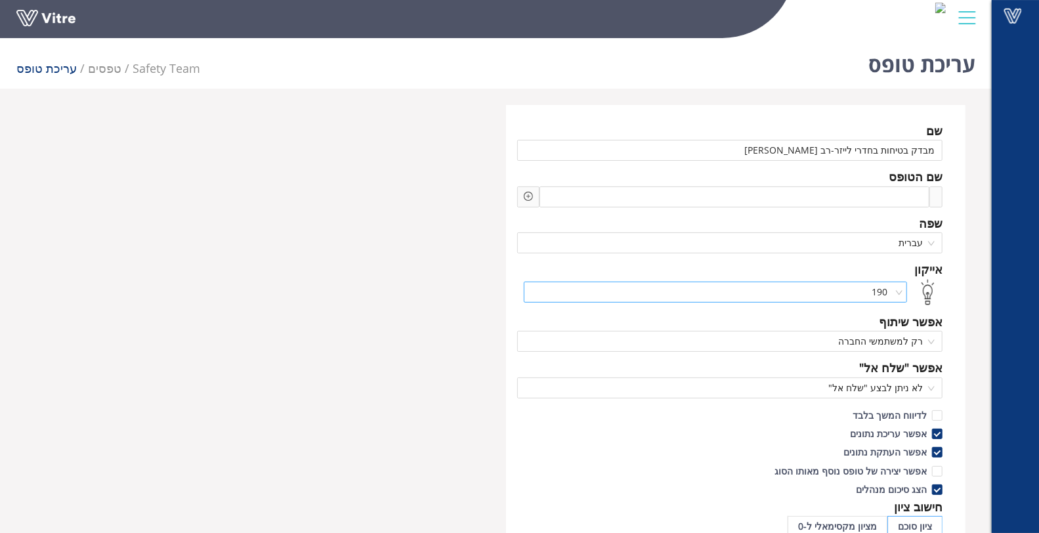
scroll to position [73, 0]
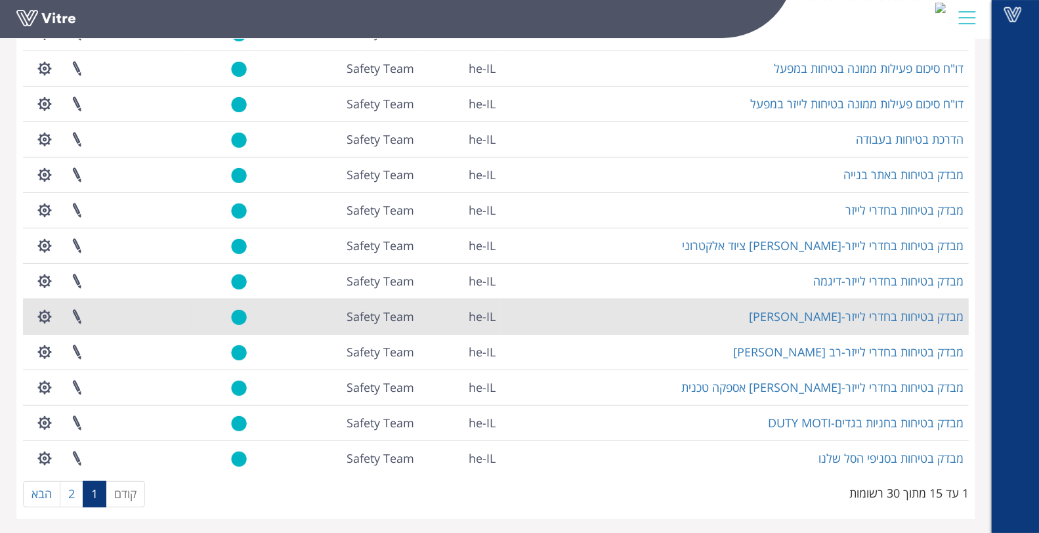
scroll to position [221, 0]
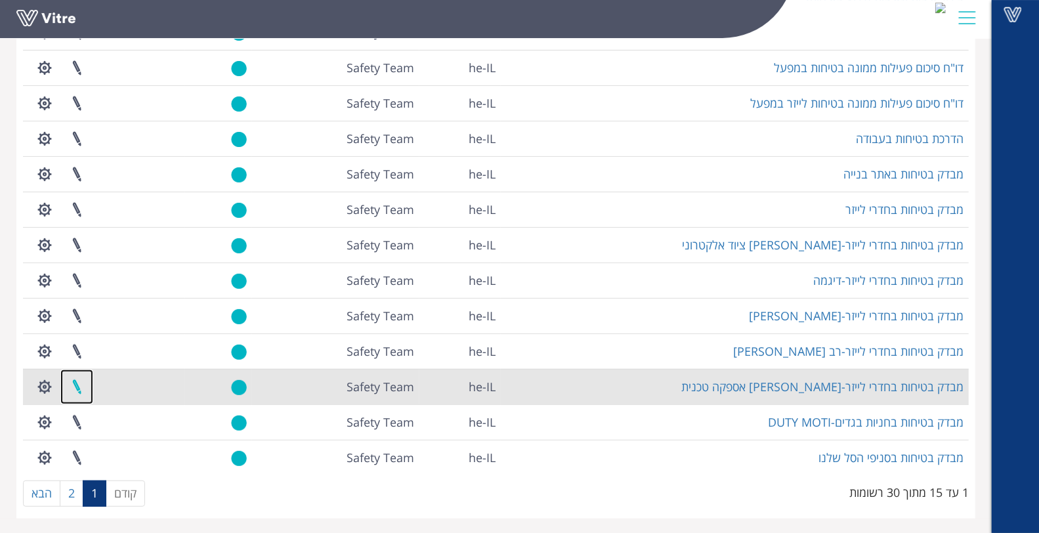
click at [72, 385] on link at bounding box center [76, 387] width 33 height 35
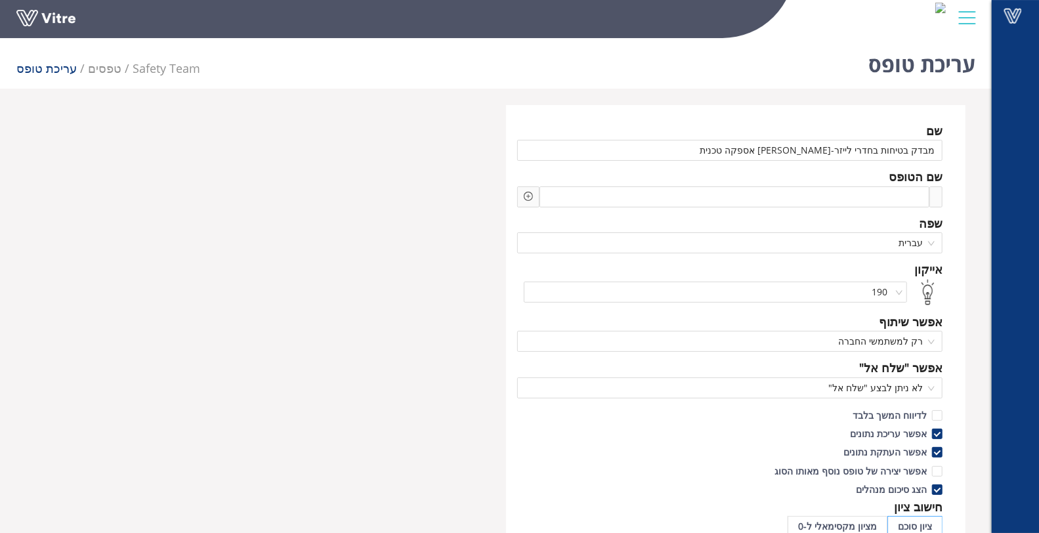
scroll to position [146, 0]
